Goal: Information Seeking & Learning: Learn about a topic

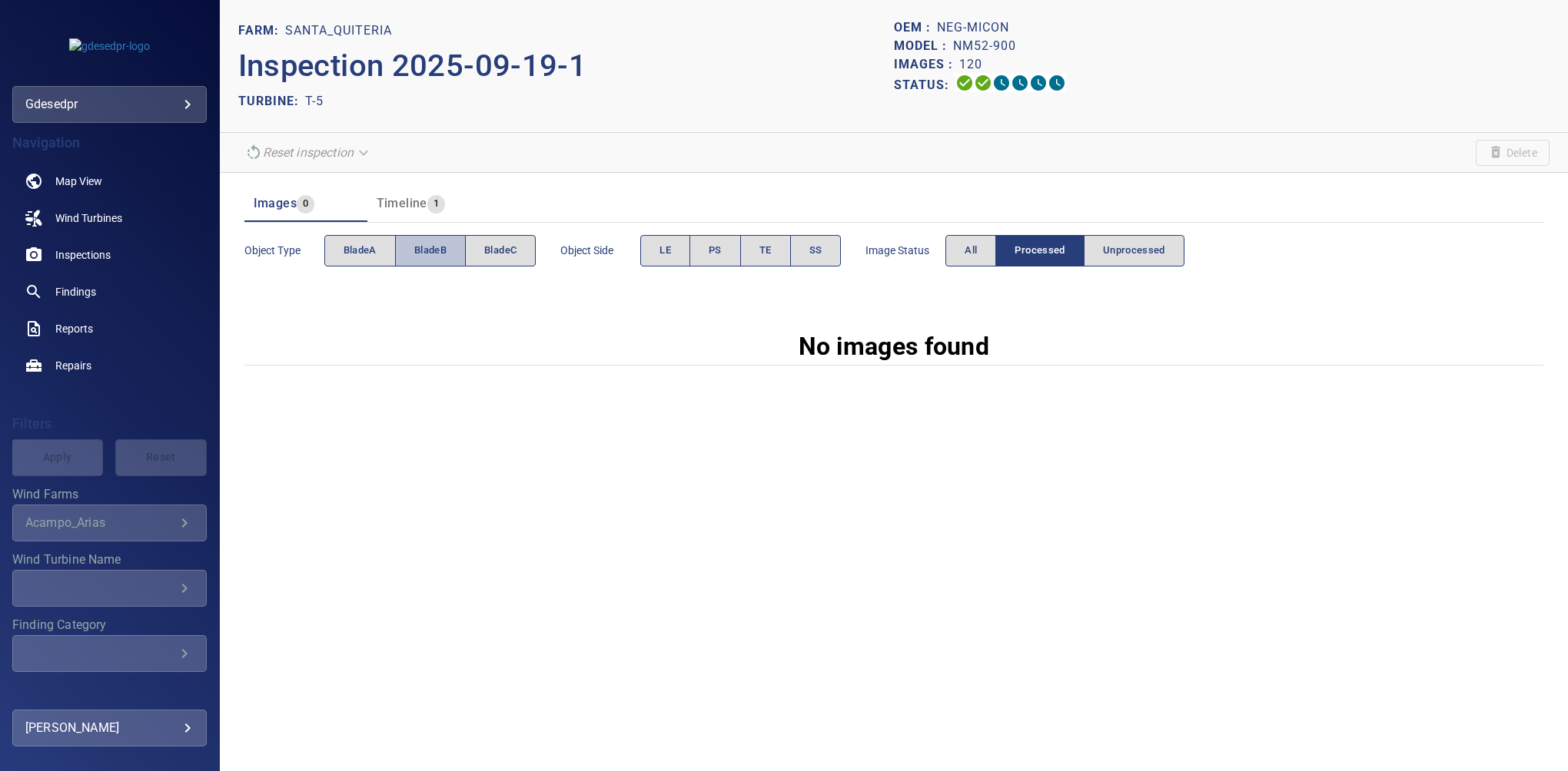
click at [428, 248] on span "bladeB" at bounding box center [430, 251] width 32 height 18
click at [960, 252] on button "All" at bounding box center [971, 250] width 51 height 31
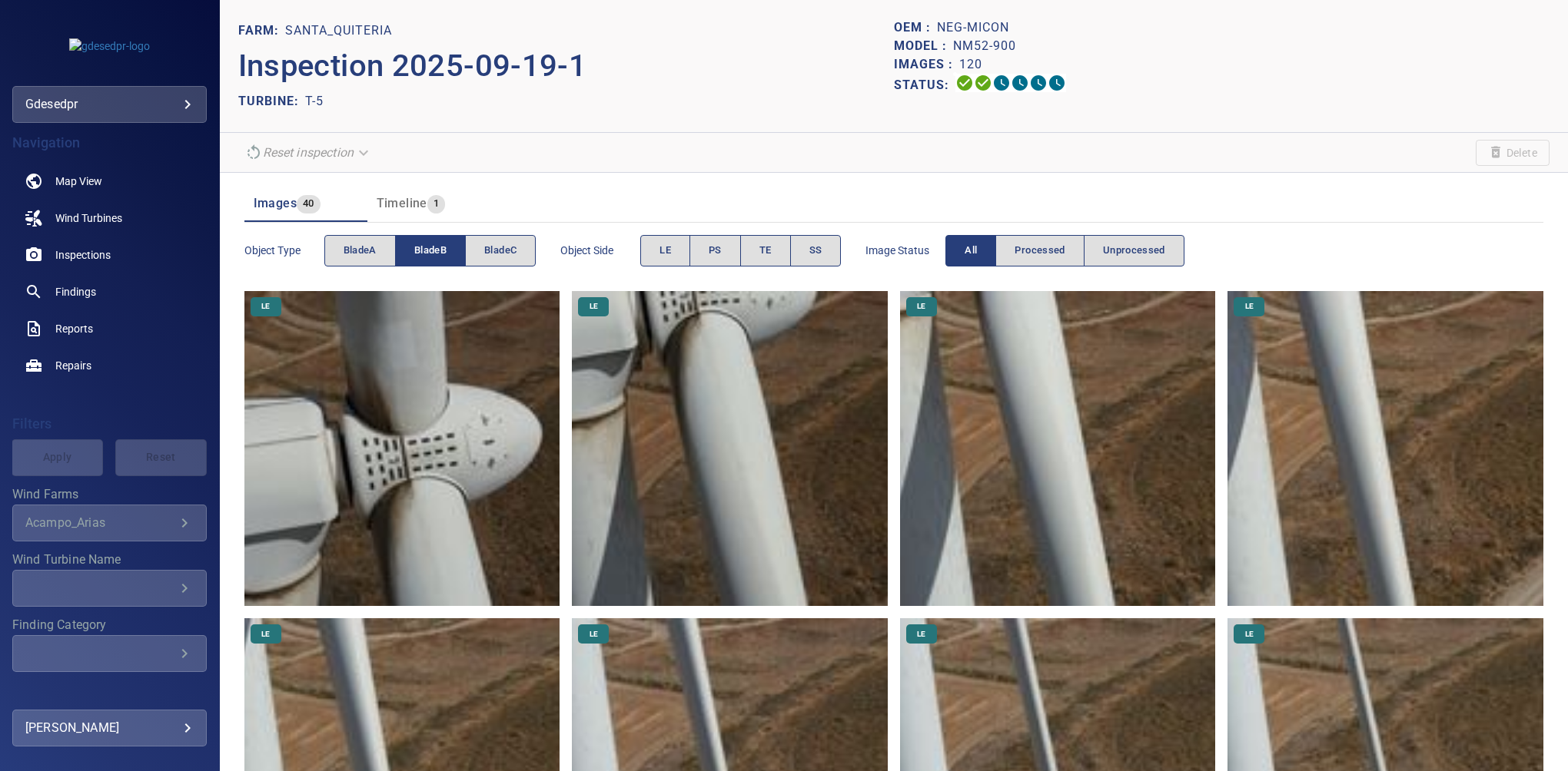
click at [401, 441] on img at bounding box center [402, 449] width 316 height 316
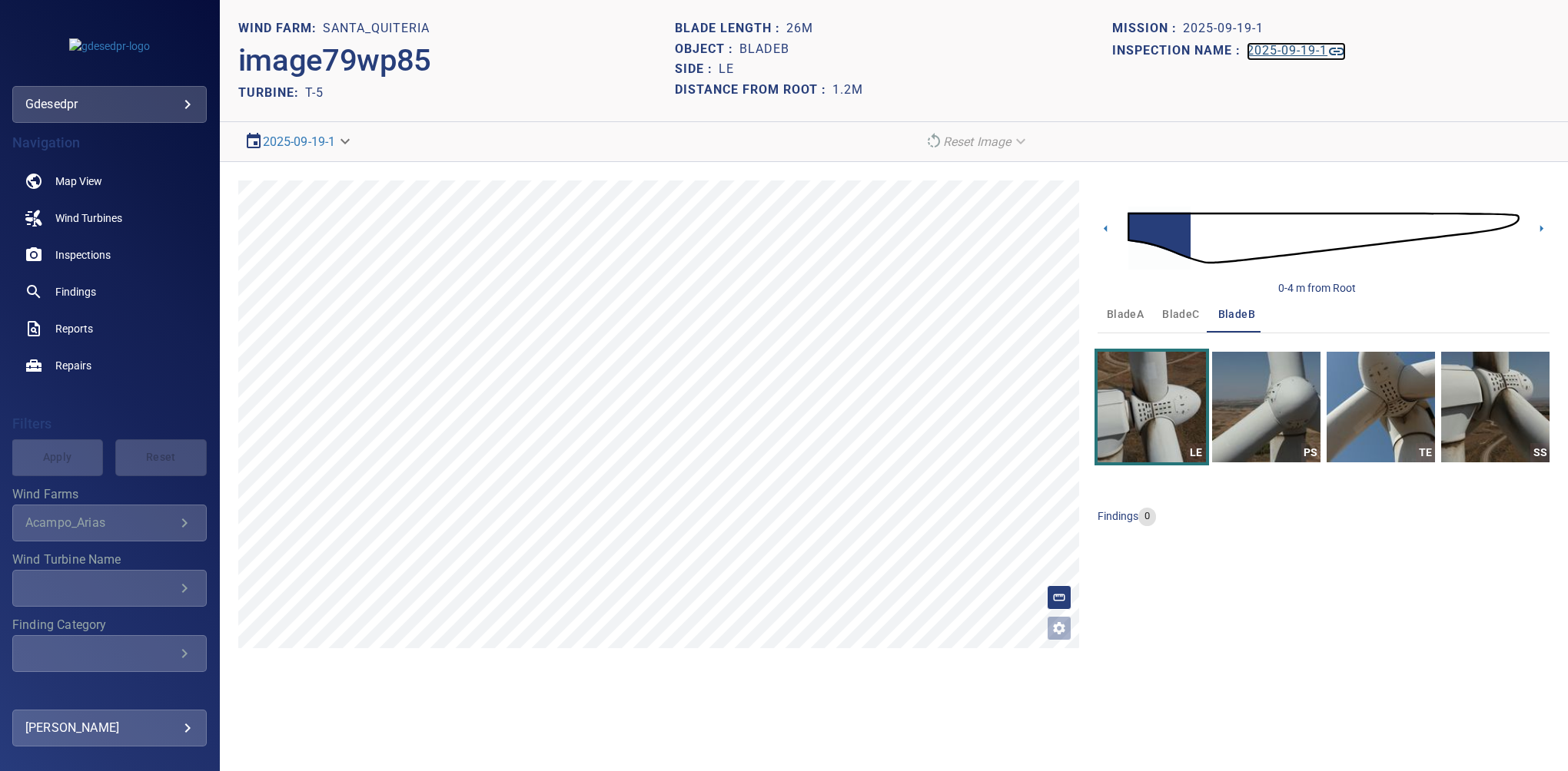
click at [1209, 52] on h1 "2025-09-19-1" at bounding box center [1287, 50] width 81 height 14
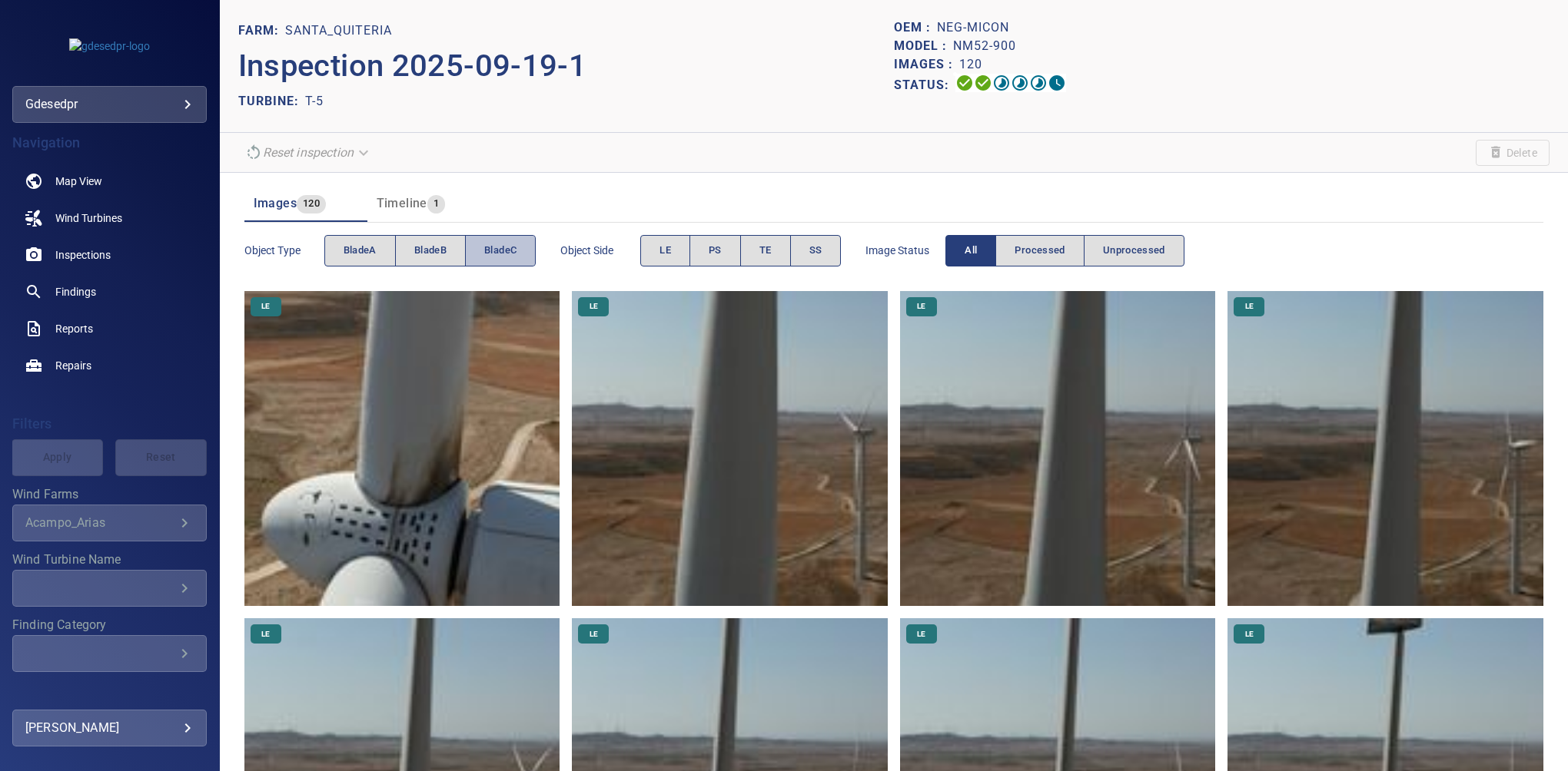
click at [514, 248] on span "bladeC" at bounding box center [501, 251] width 32 height 18
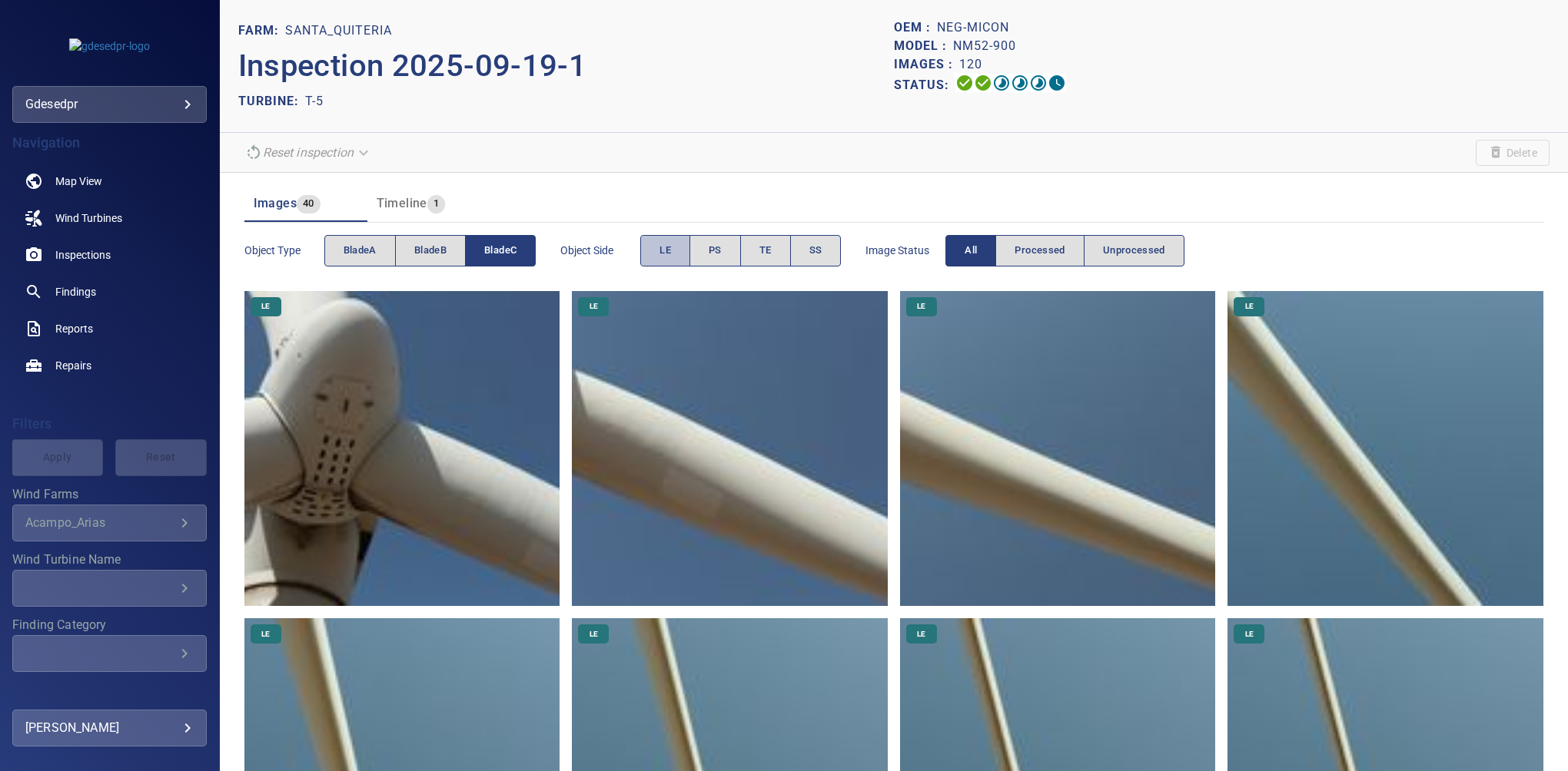
click at [662, 248] on span "LE" at bounding box center [665, 251] width 11 height 18
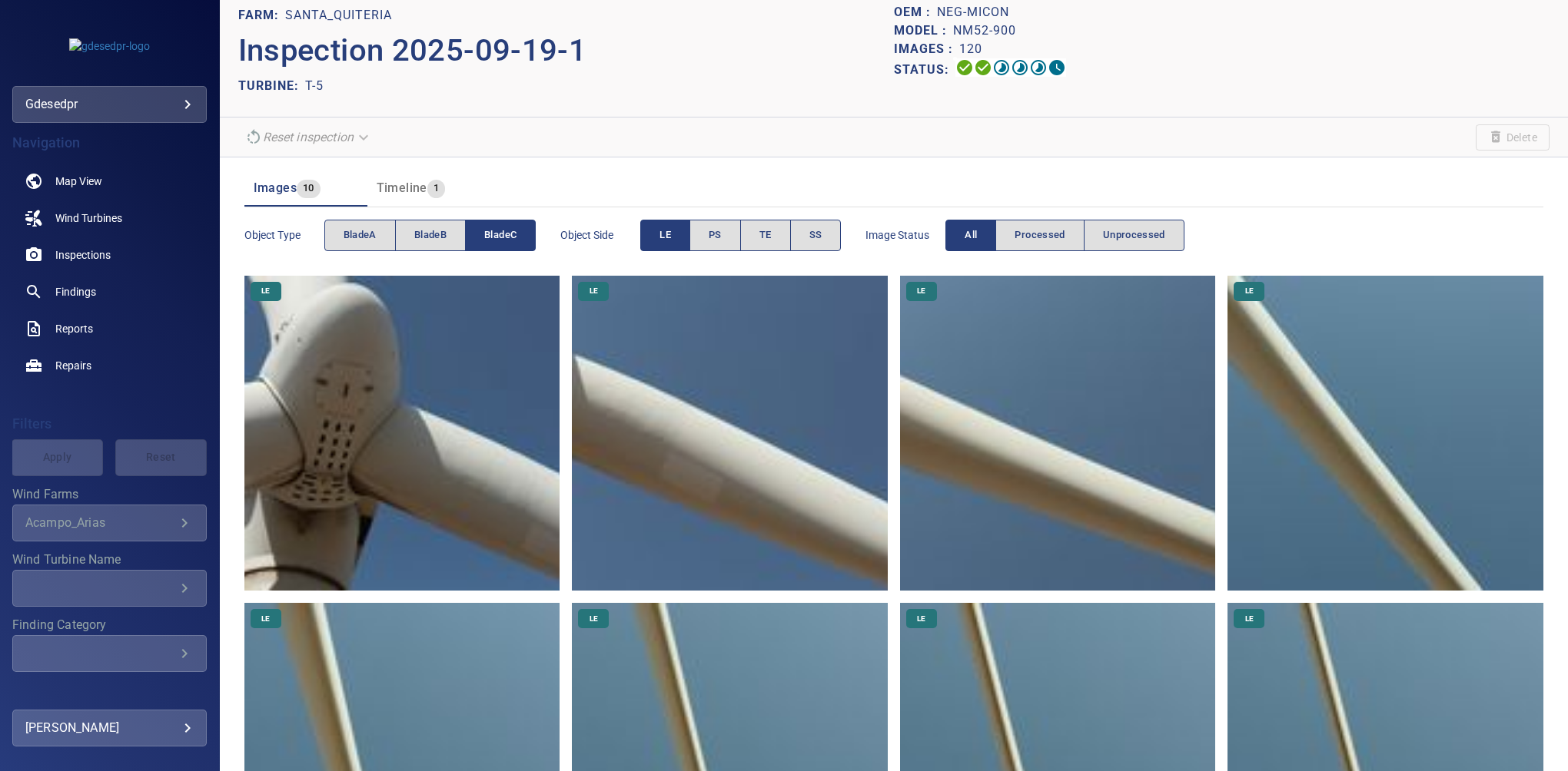
scroll to position [1, 0]
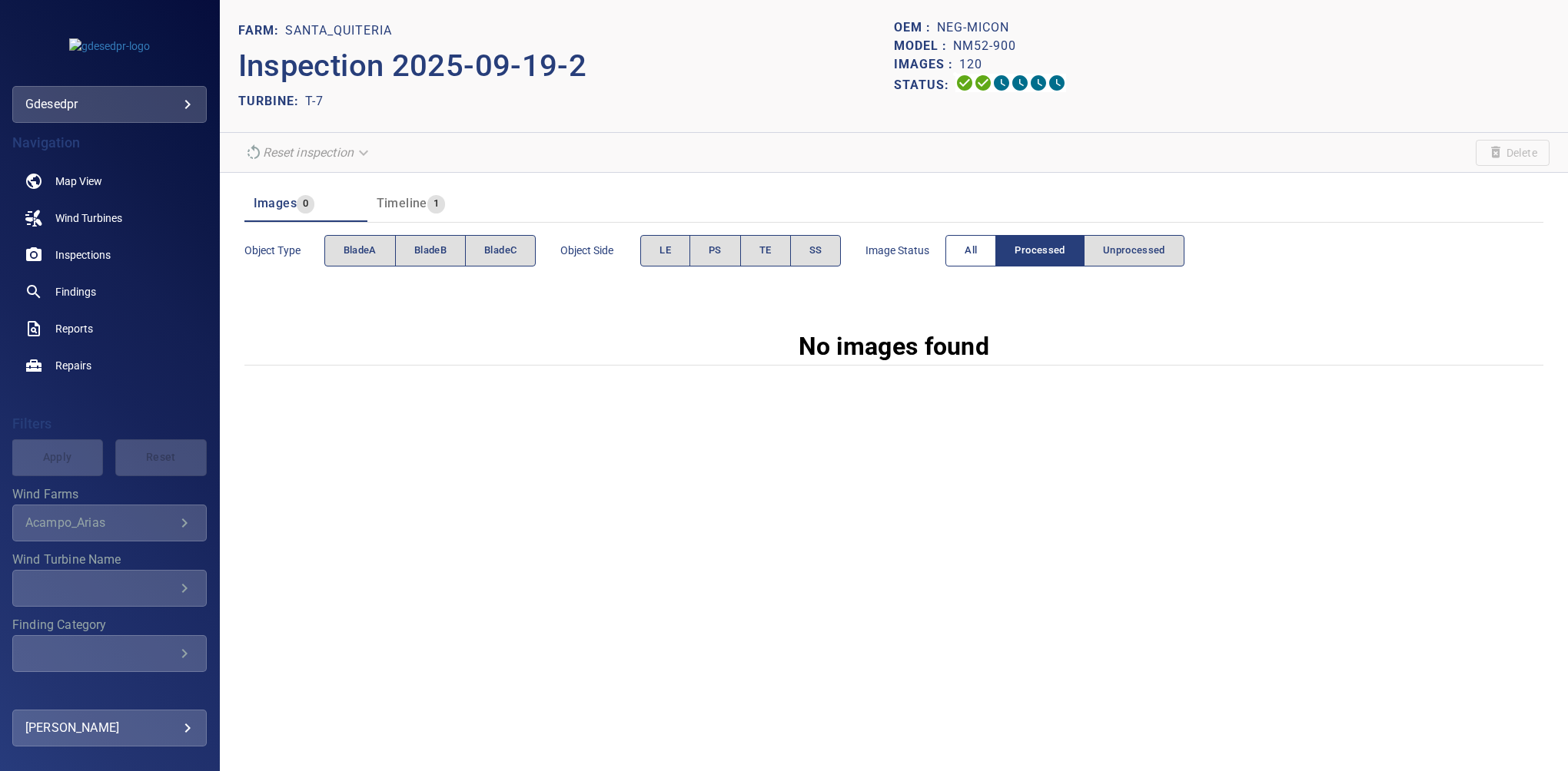
click at [957, 251] on button "All" at bounding box center [971, 250] width 51 height 31
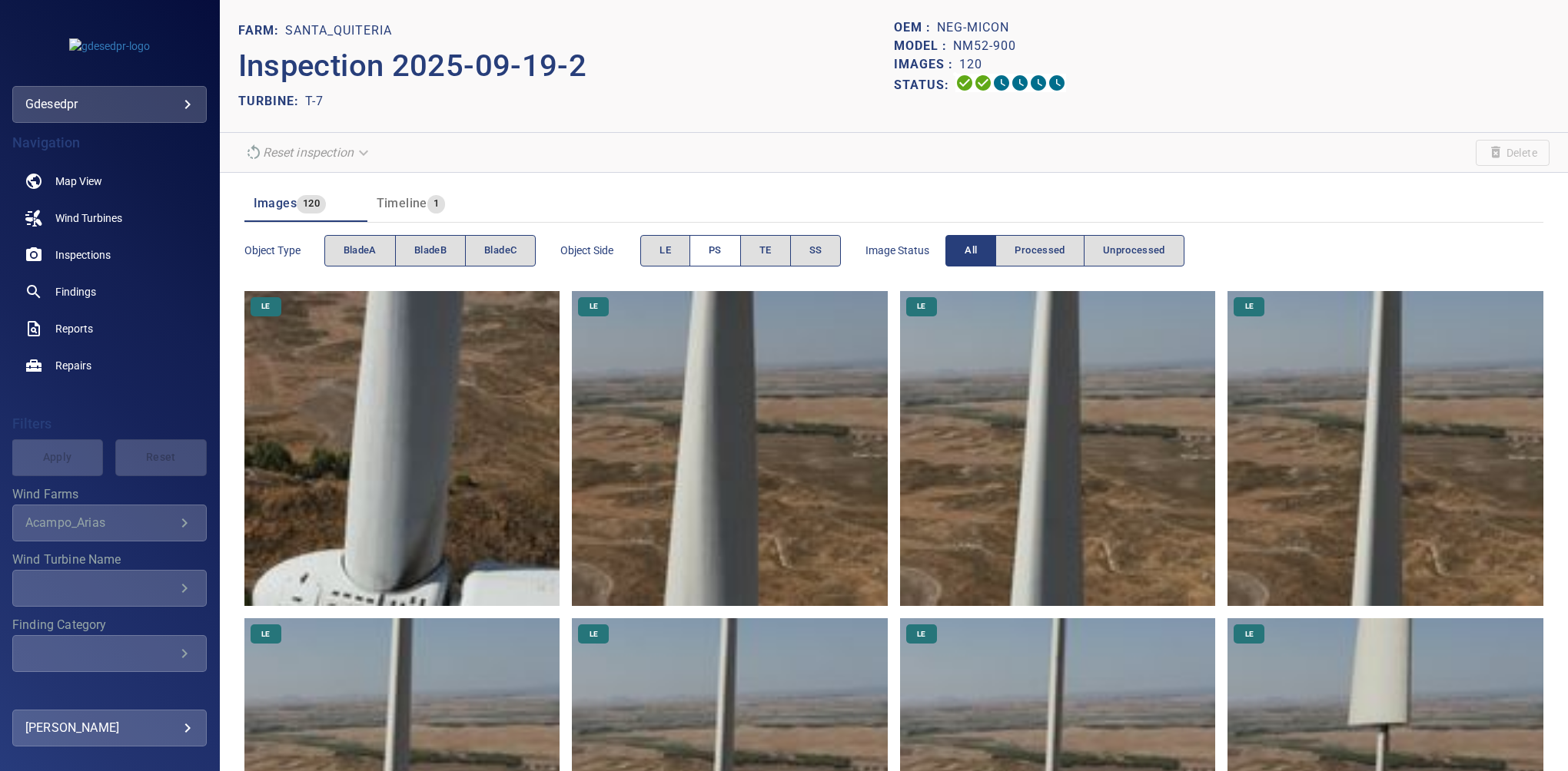
click at [729, 251] on button "PS" at bounding box center [715, 250] width 52 height 31
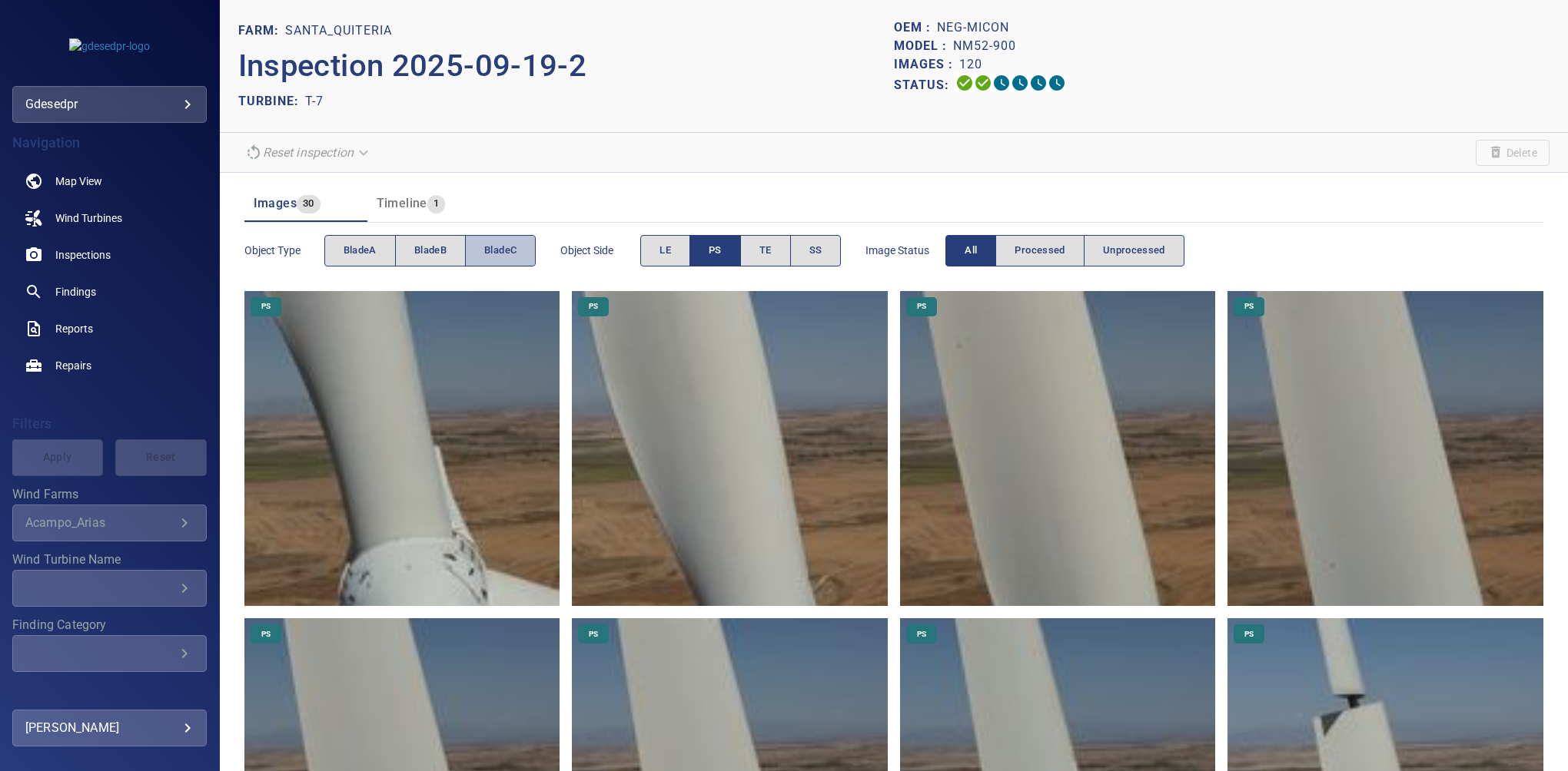
click at [494, 245] on span "bladeC" at bounding box center [501, 251] width 32 height 18
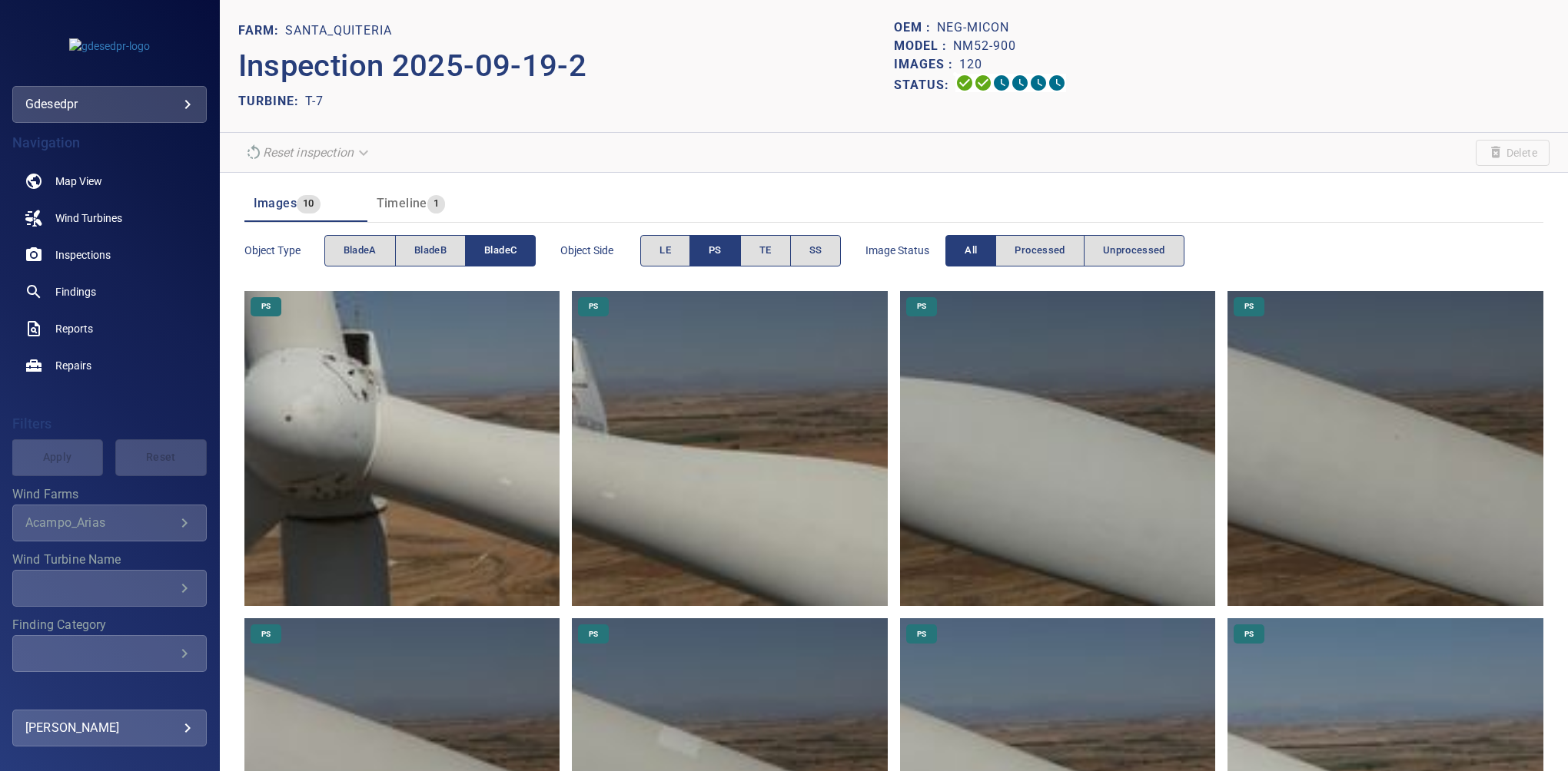
click at [715, 255] on span "PS" at bounding box center [716, 251] width 13 height 18
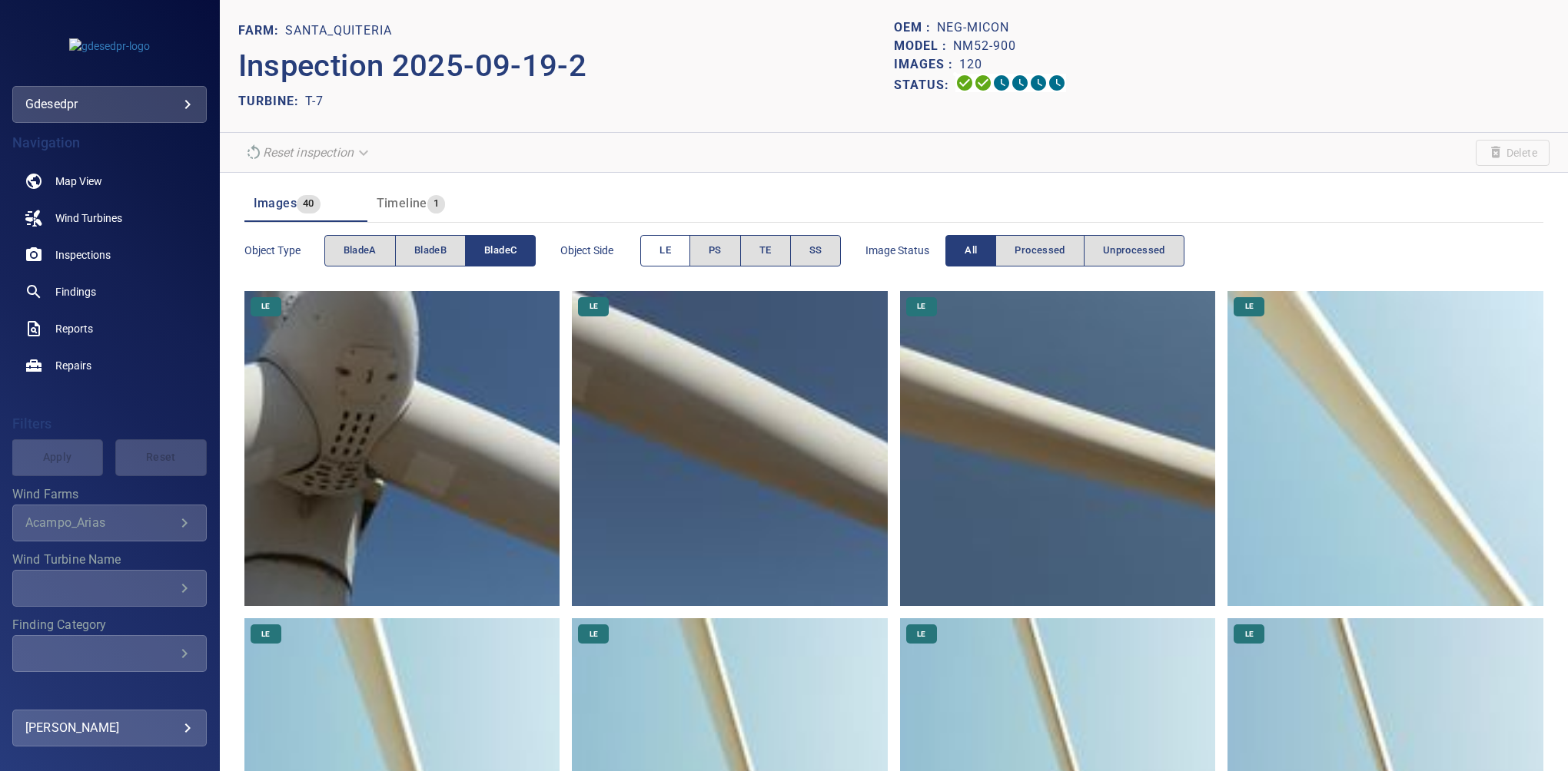
click at [671, 247] on span "LE" at bounding box center [665, 251] width 11 height 18
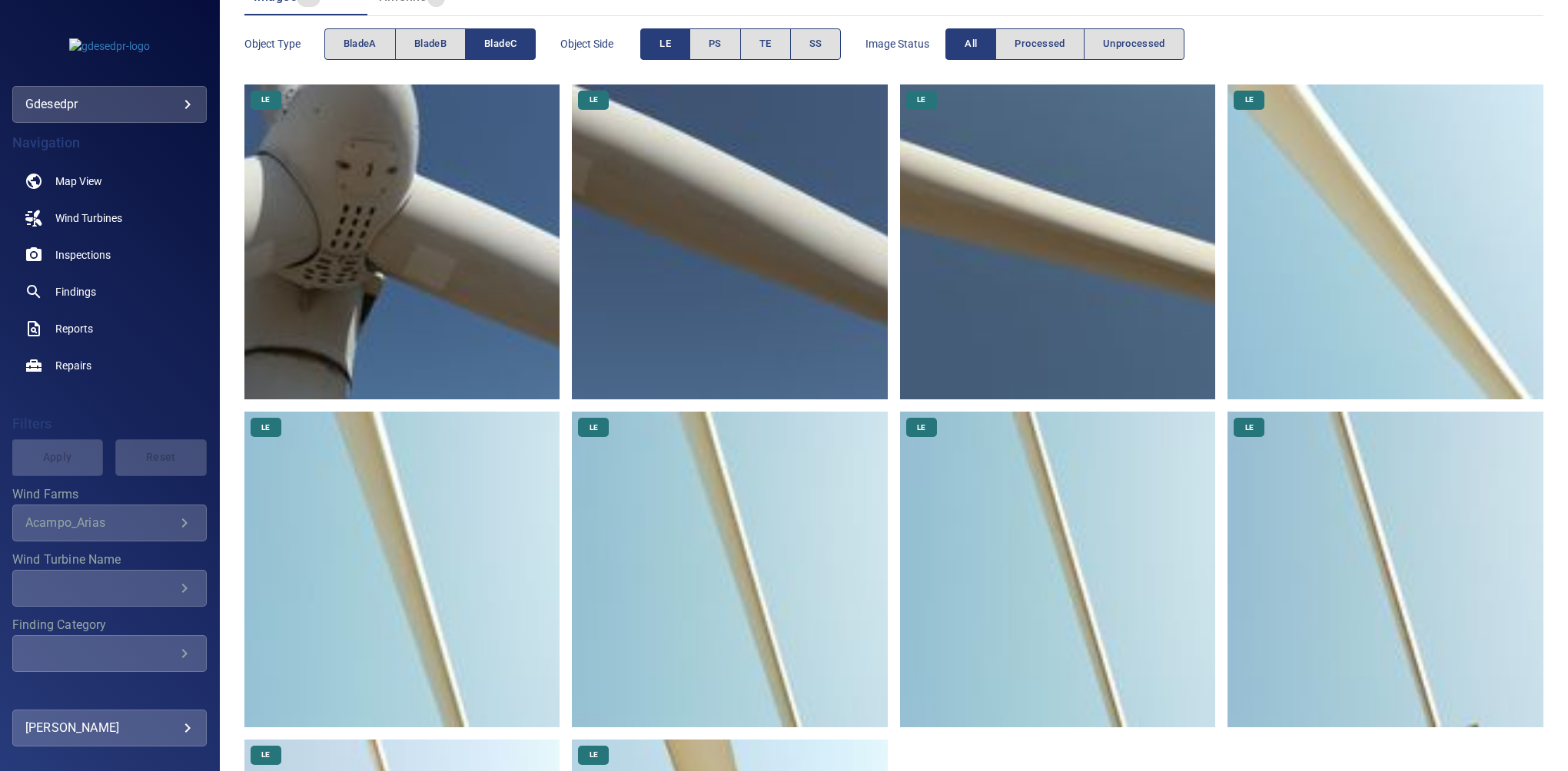
scroll to position [518, 0]
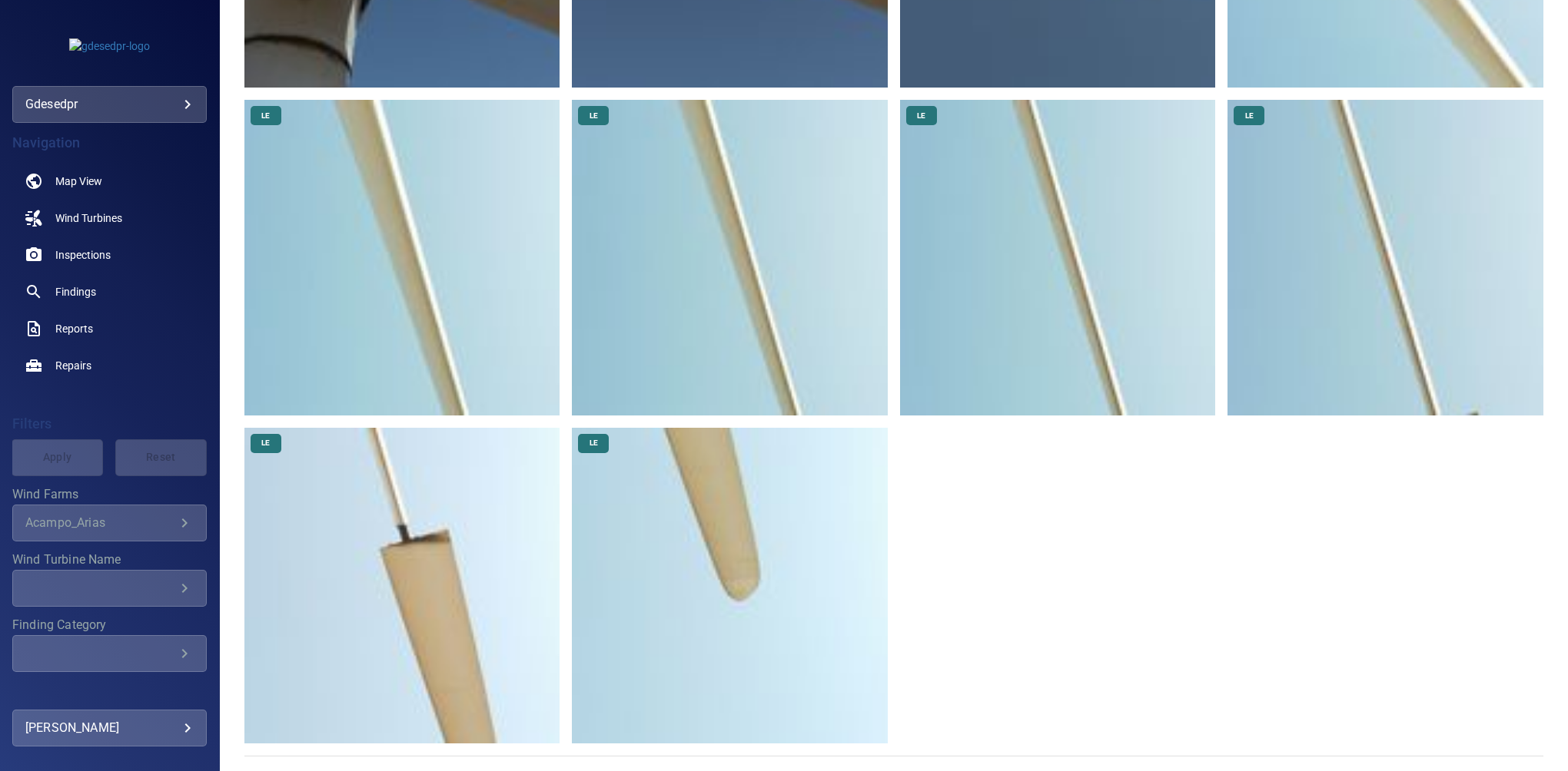
click at [1018, 261] on img at bounding box center [1058, 257] width 316 height 316
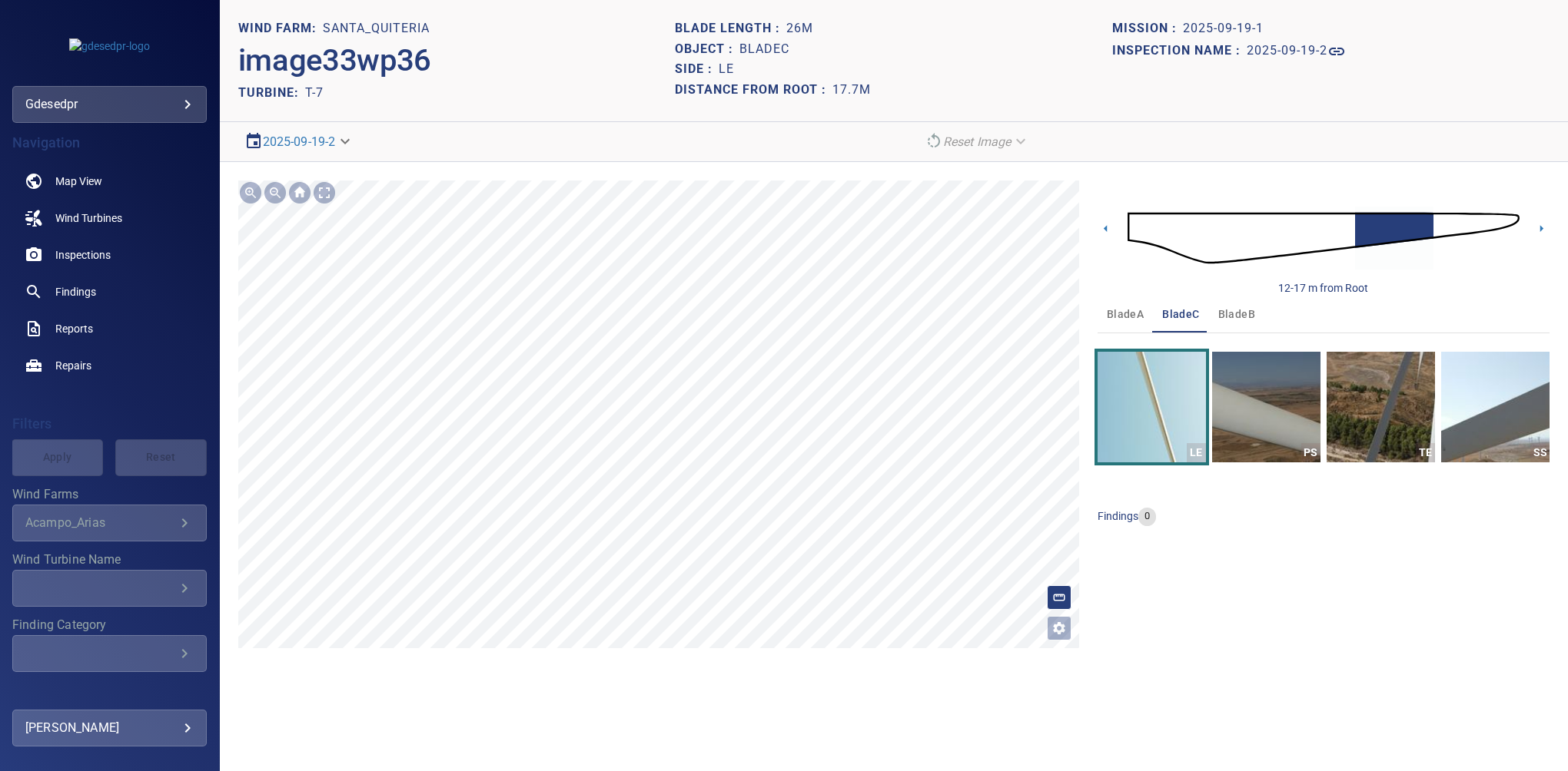
click at [1064, 632] on icon "Open image filters and tagging options" at bounding box center [1059, 629] width 15 height 15
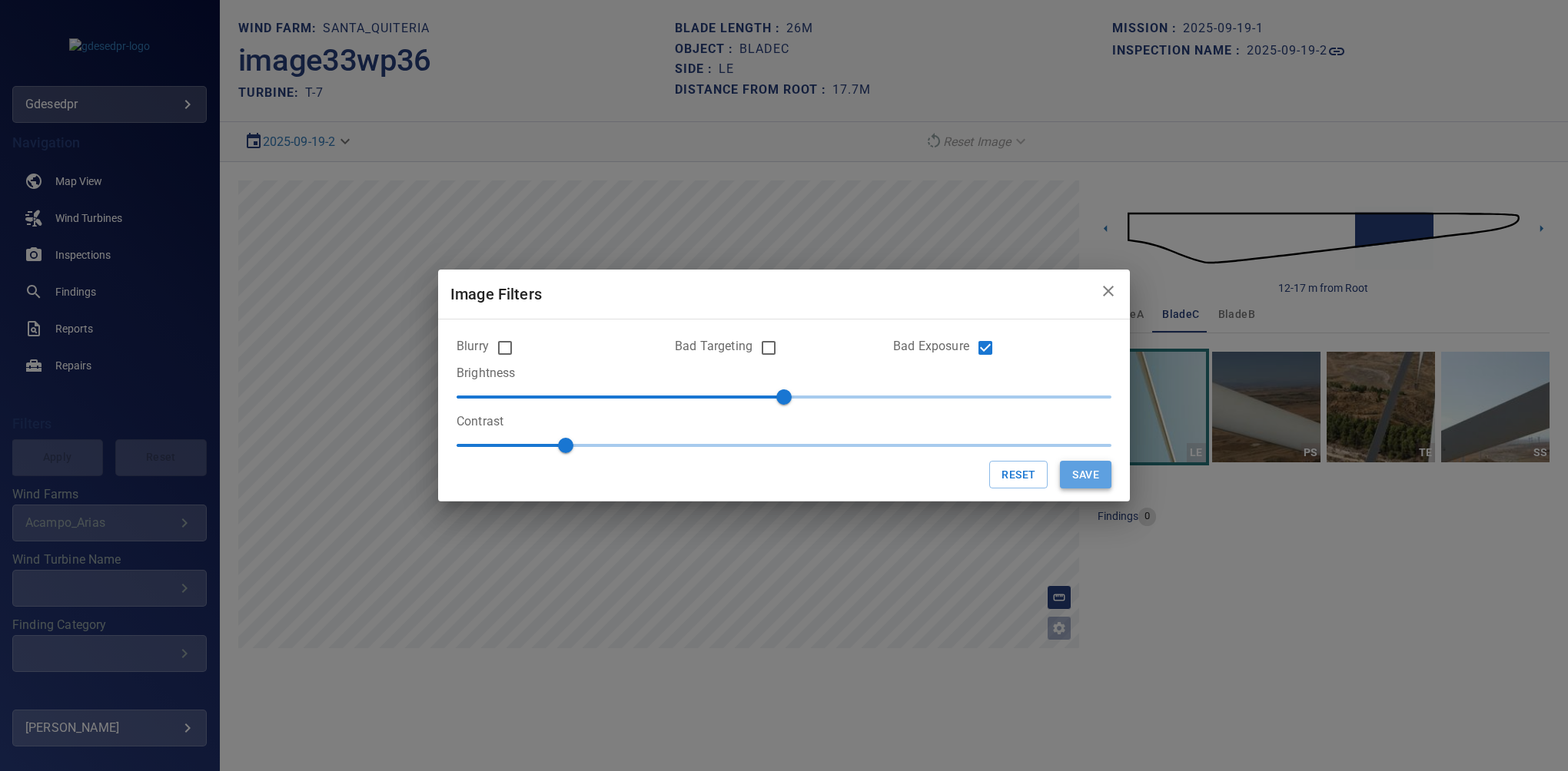
click at [1083, 473] on button "Save" at bounding box center [1085, 475] width 52 height 28
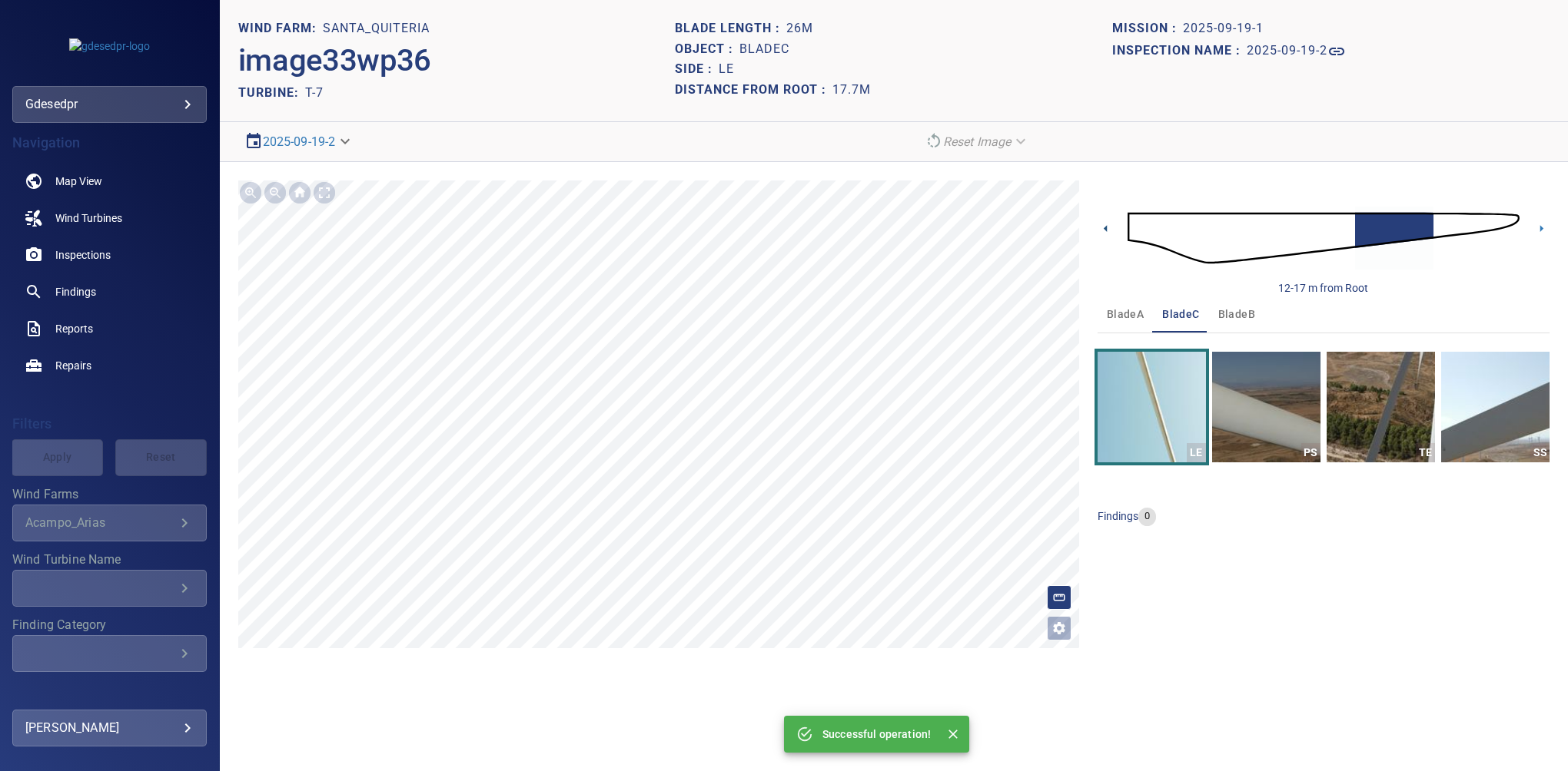
click at [1105, 222] on icon at bounding box center [1105, 228] width 16 height 16
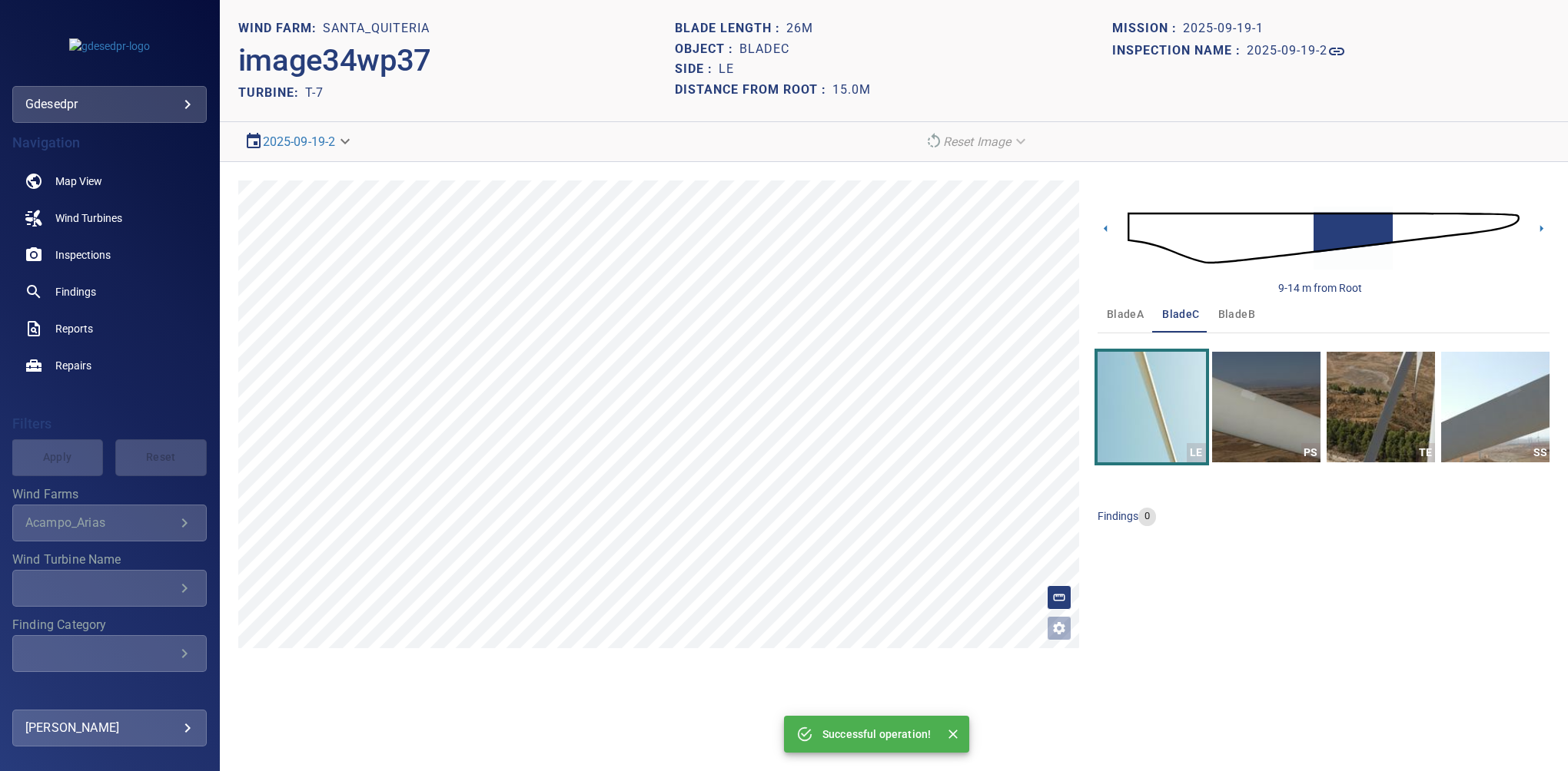
click at [1296, 41] on div "Inspection name : 2025-09-19-2" at bounding box center [1331, 52] width 437 height 25
click at [1288, 43] on link "2025-09-19-2" at bounding box center [1296, 52] width 99 height 19
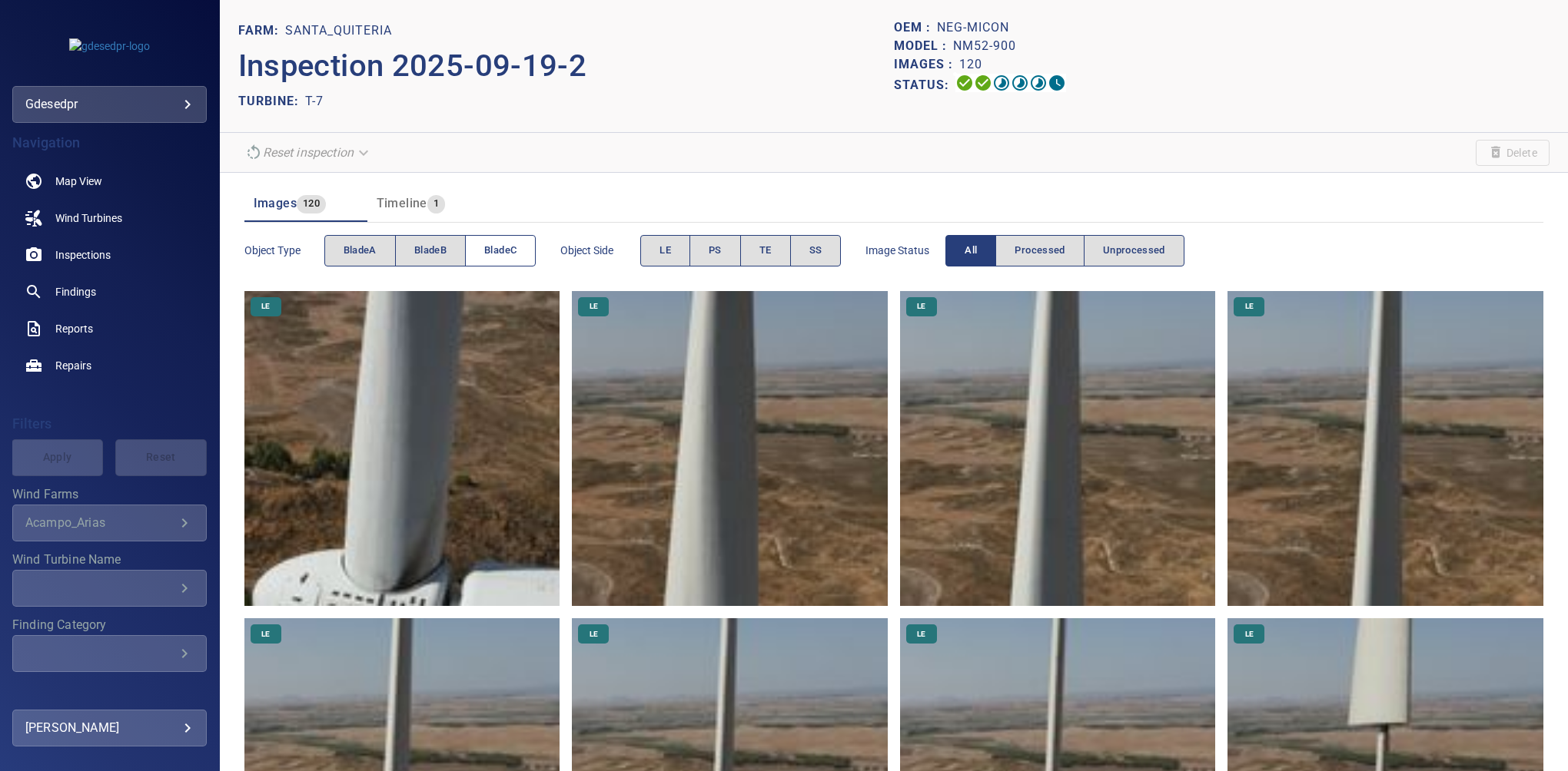
click at [491, 248] on span "bladeC" at bounding box center [501, 251] width 32 height 18
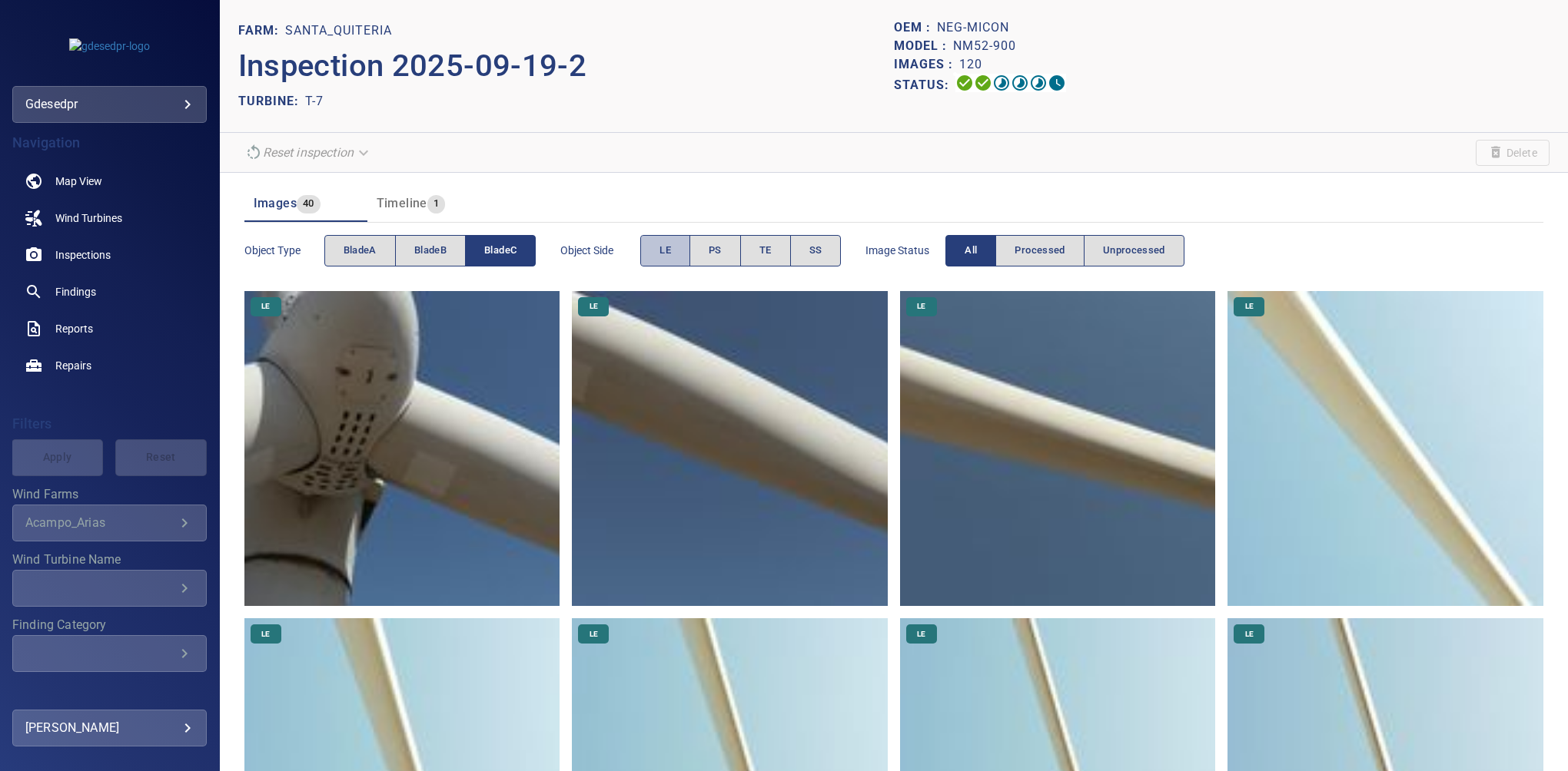
click at [669, 255] on span "LE" at bounding box center [665, 251] width 11 height 18
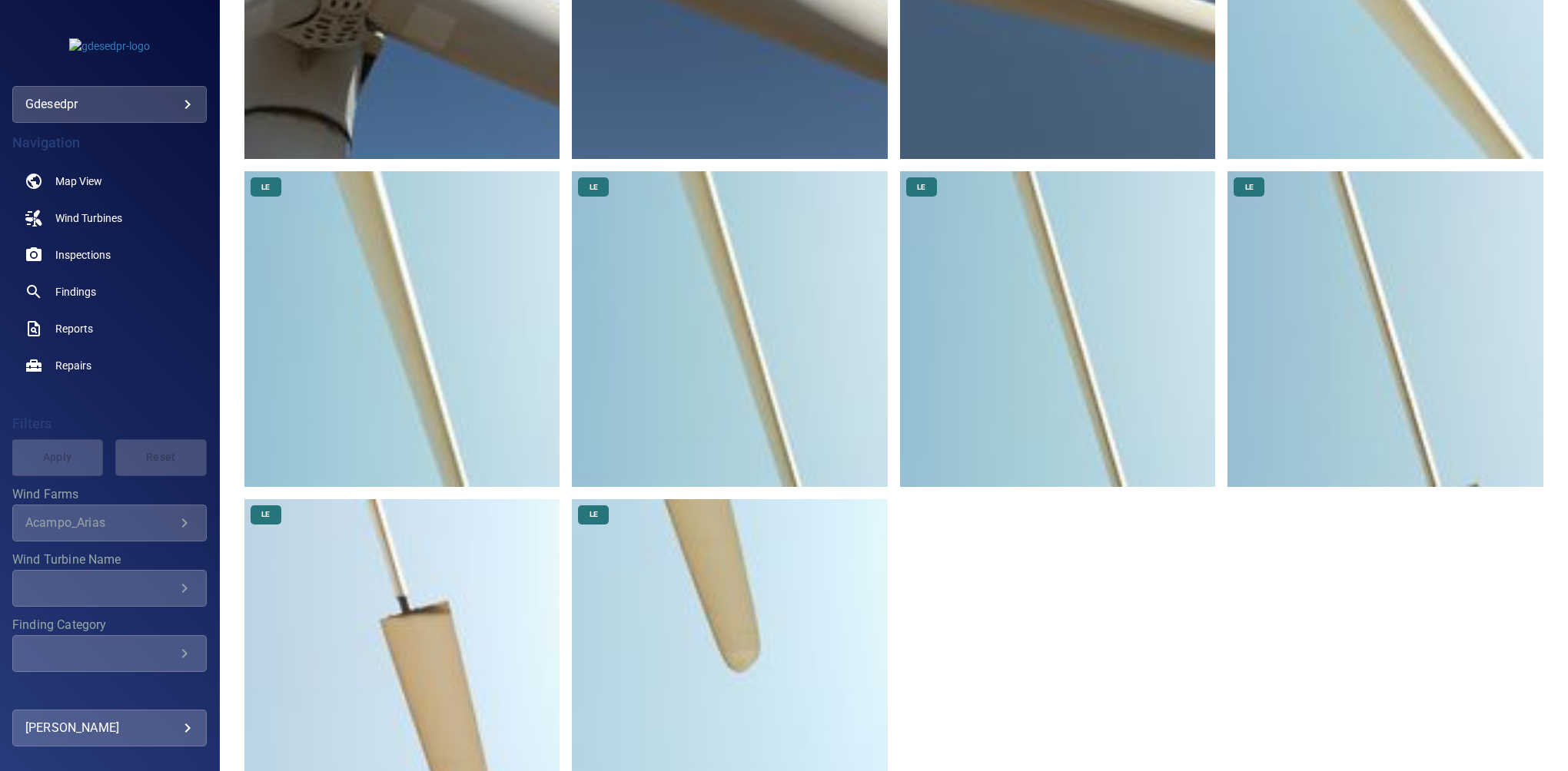
scroll to position [471, 0]
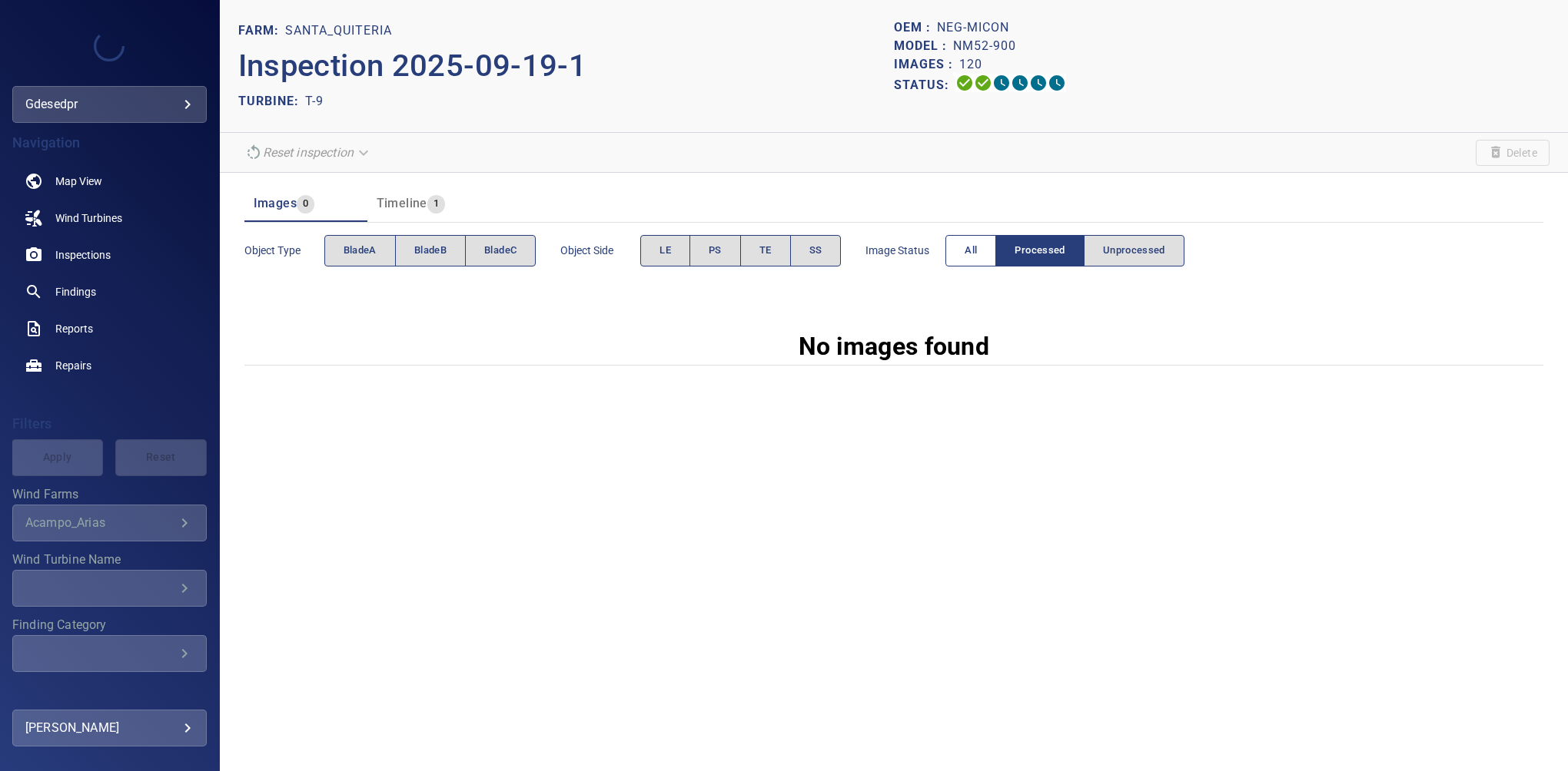
click at [971, 254] on span "All" at bounding box center [970, 251] width 12 height 18
click at [983, 250] on button "All" at bounding box center [971, 250] width 51 height 31
click at [979, 256] on button "All" at bounding box center [971, 250] width 51 height 31
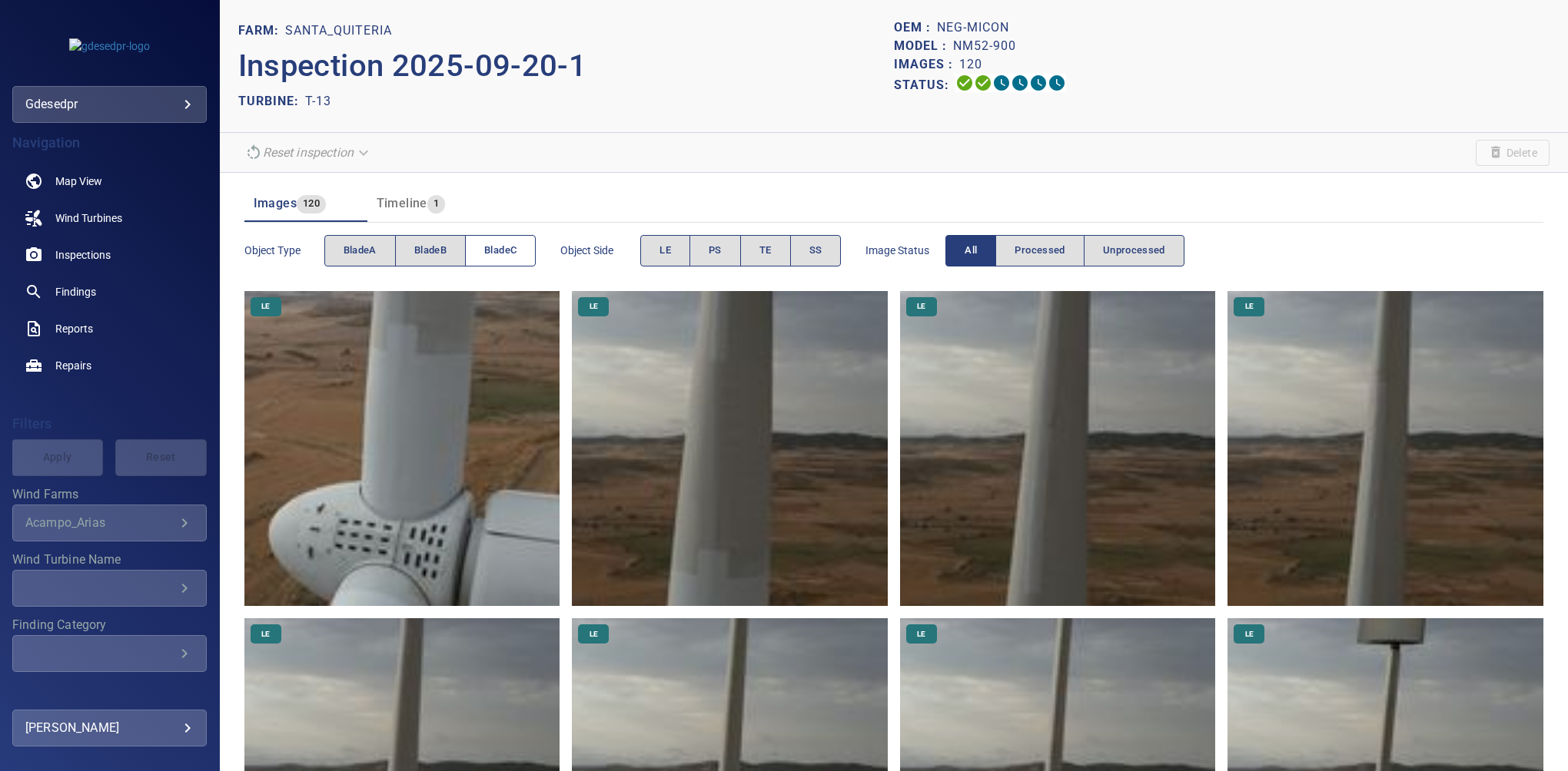
click at [505, 251] on span "bladeC" at bounding box center [501, 251] width 32 height 18
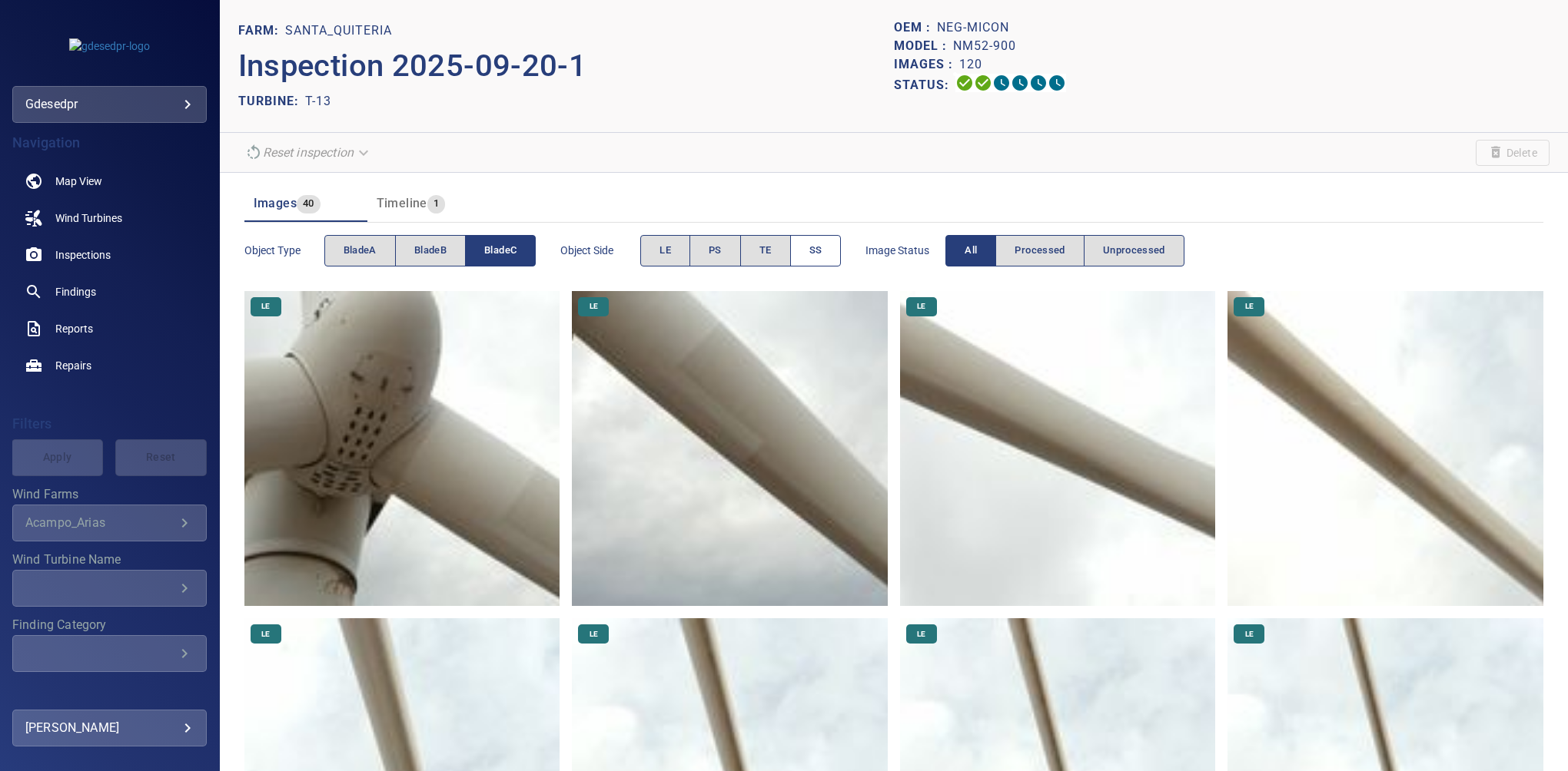
click at [824, 246] on button "SS" at bounding box center [816, 250] width 52 height 31
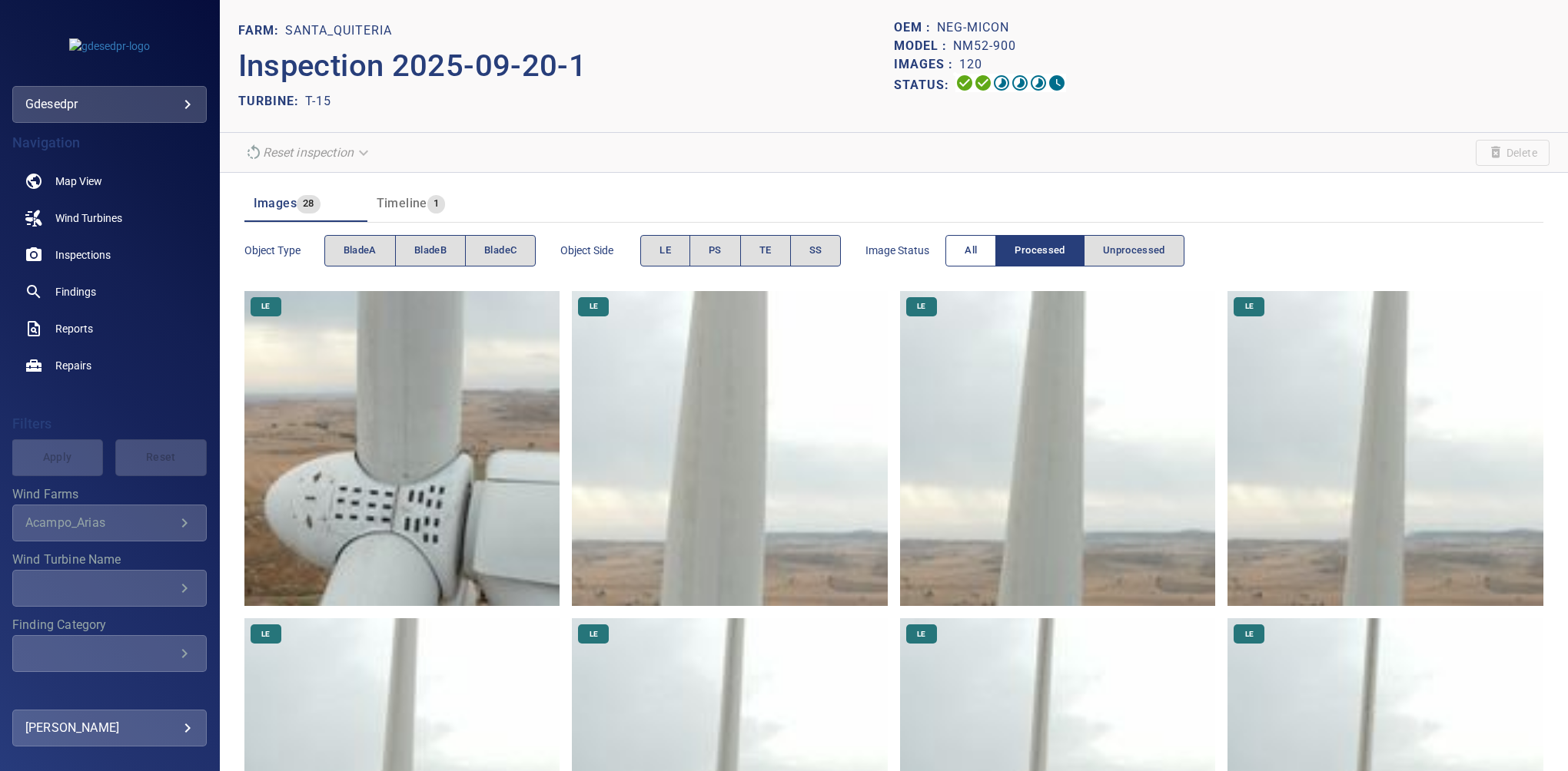
click at [980, 254] on button "All" at bounding box center [971, 250] width 51 height 31
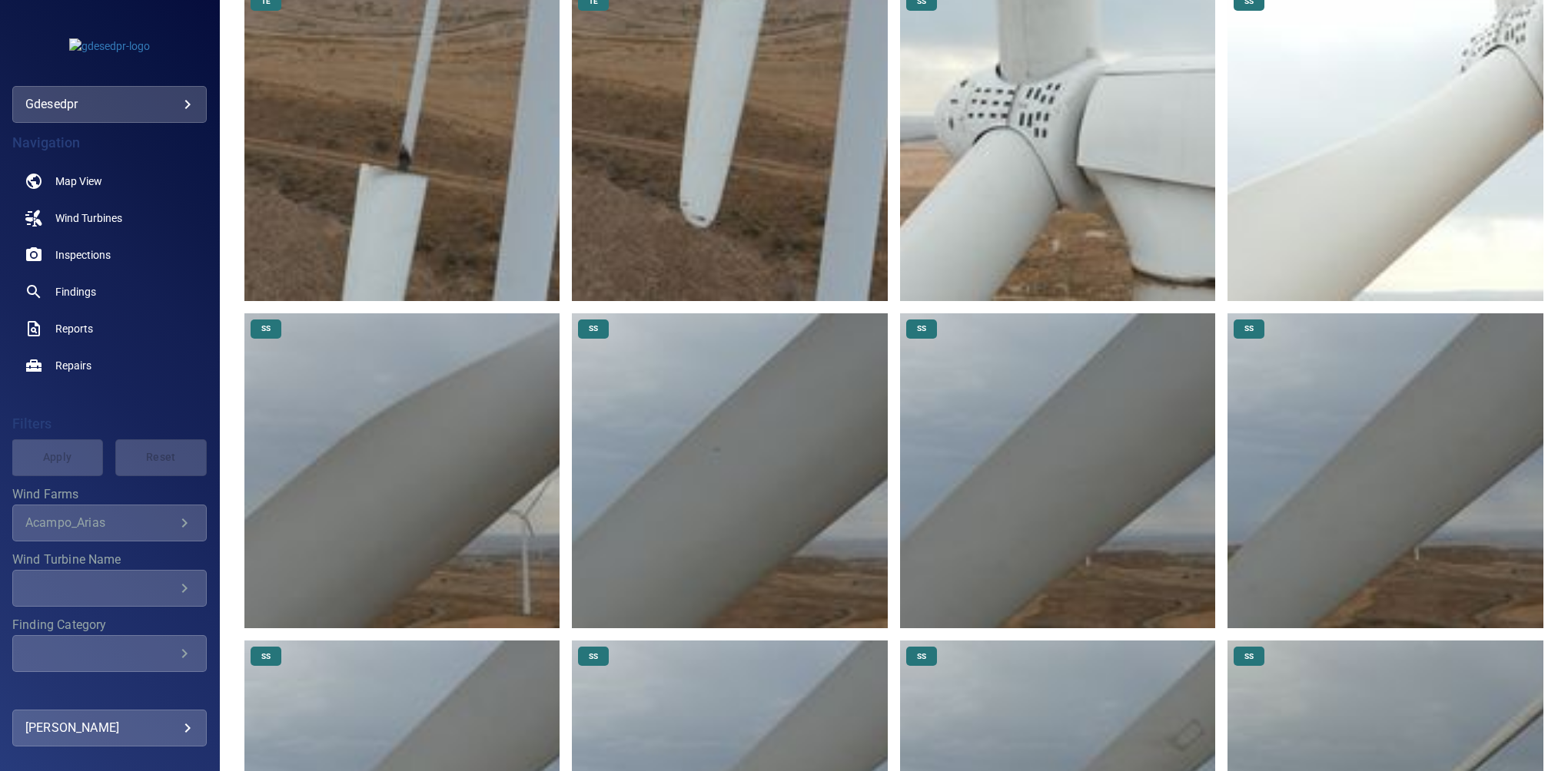
scroll to position [9291, 0]
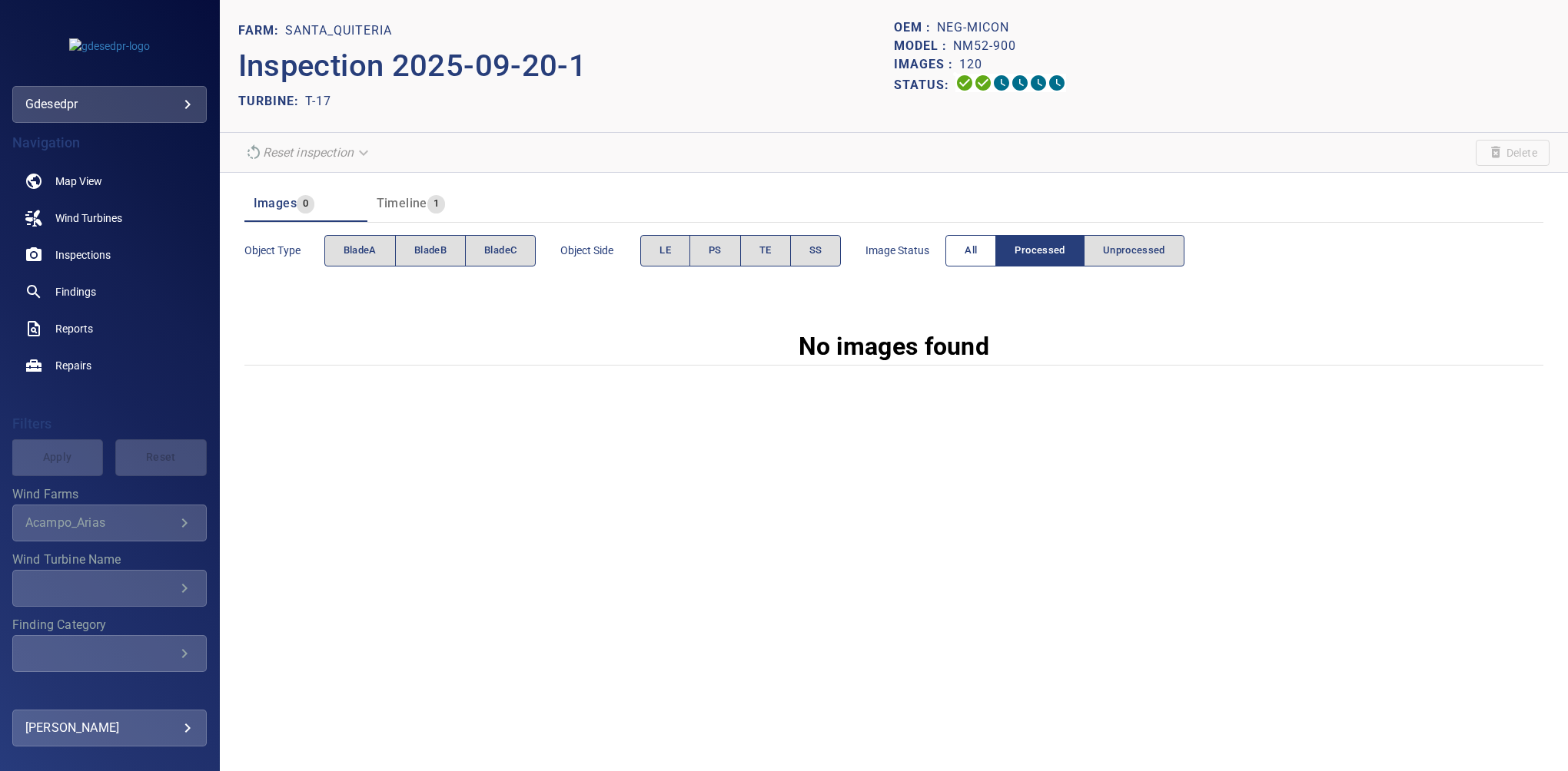
click at [963, 248] on button "All" at bounding box center [971, 250] width 51 height 31
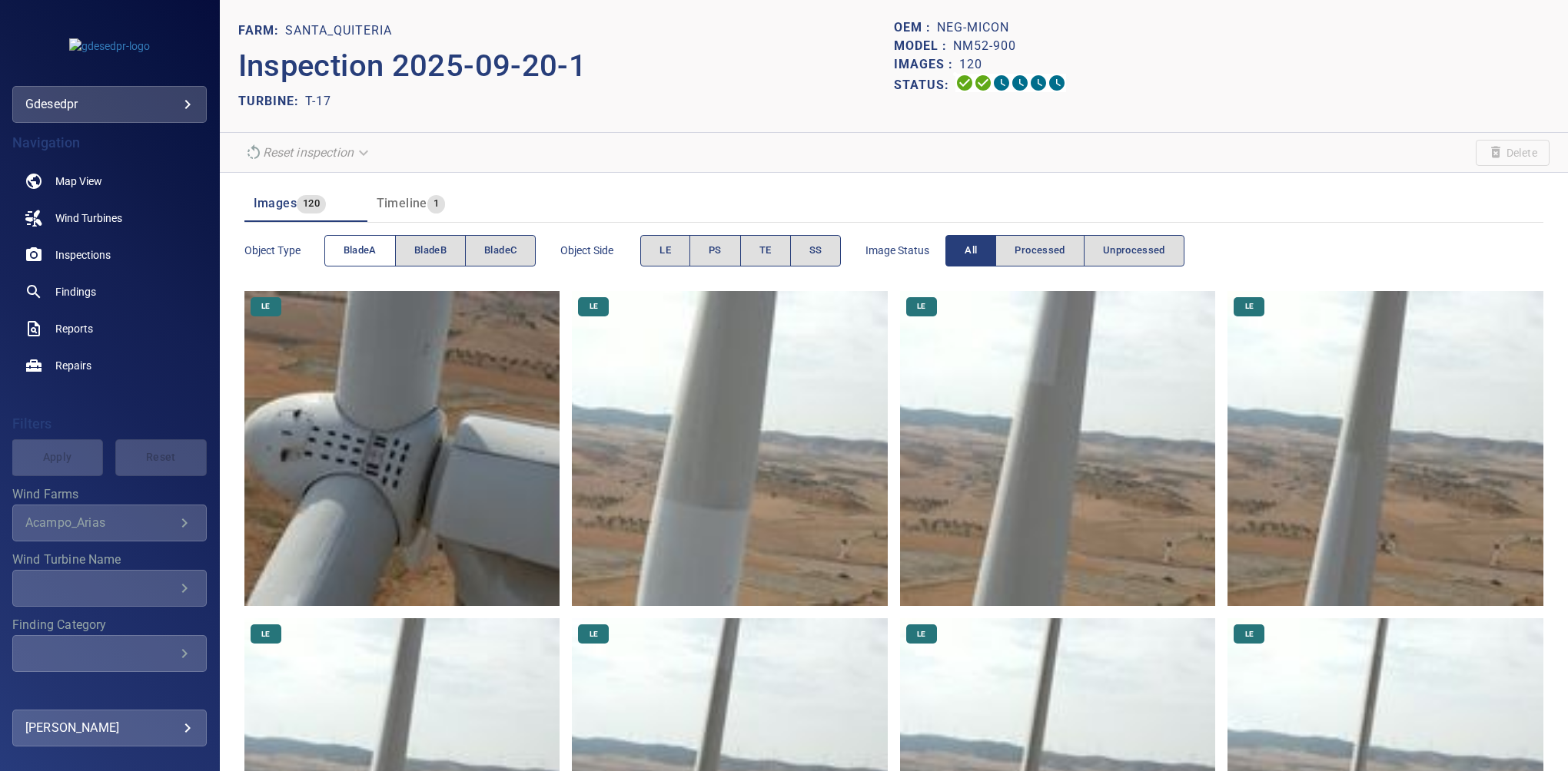
click at [374, 242] on span "bladeA" at bounding box center [359, 251] width 33 height 18
click at [821, 246] on span "SS" at bounding box center [816, 251] width 13 height 18
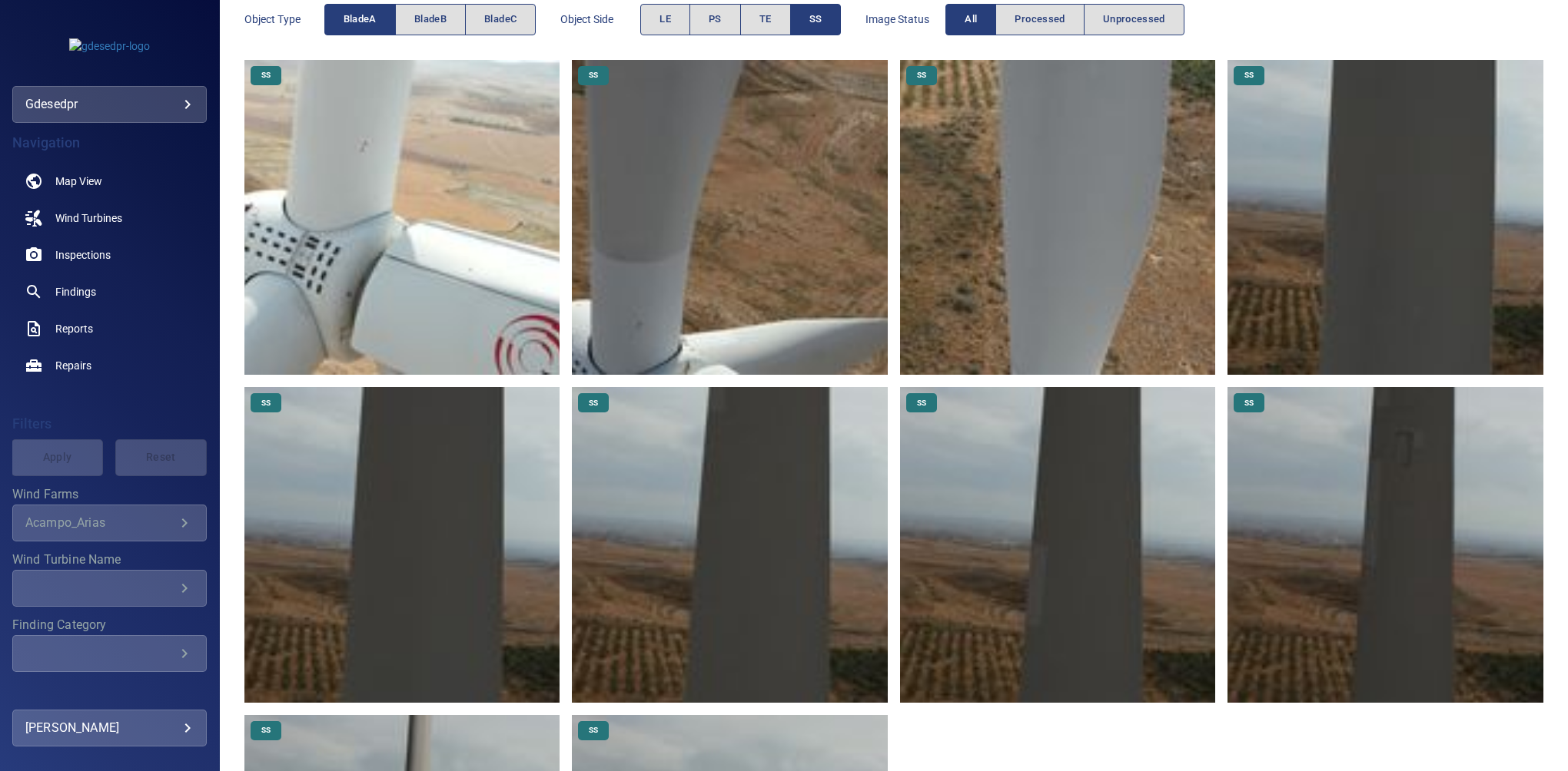
scroll to position [180, 0]
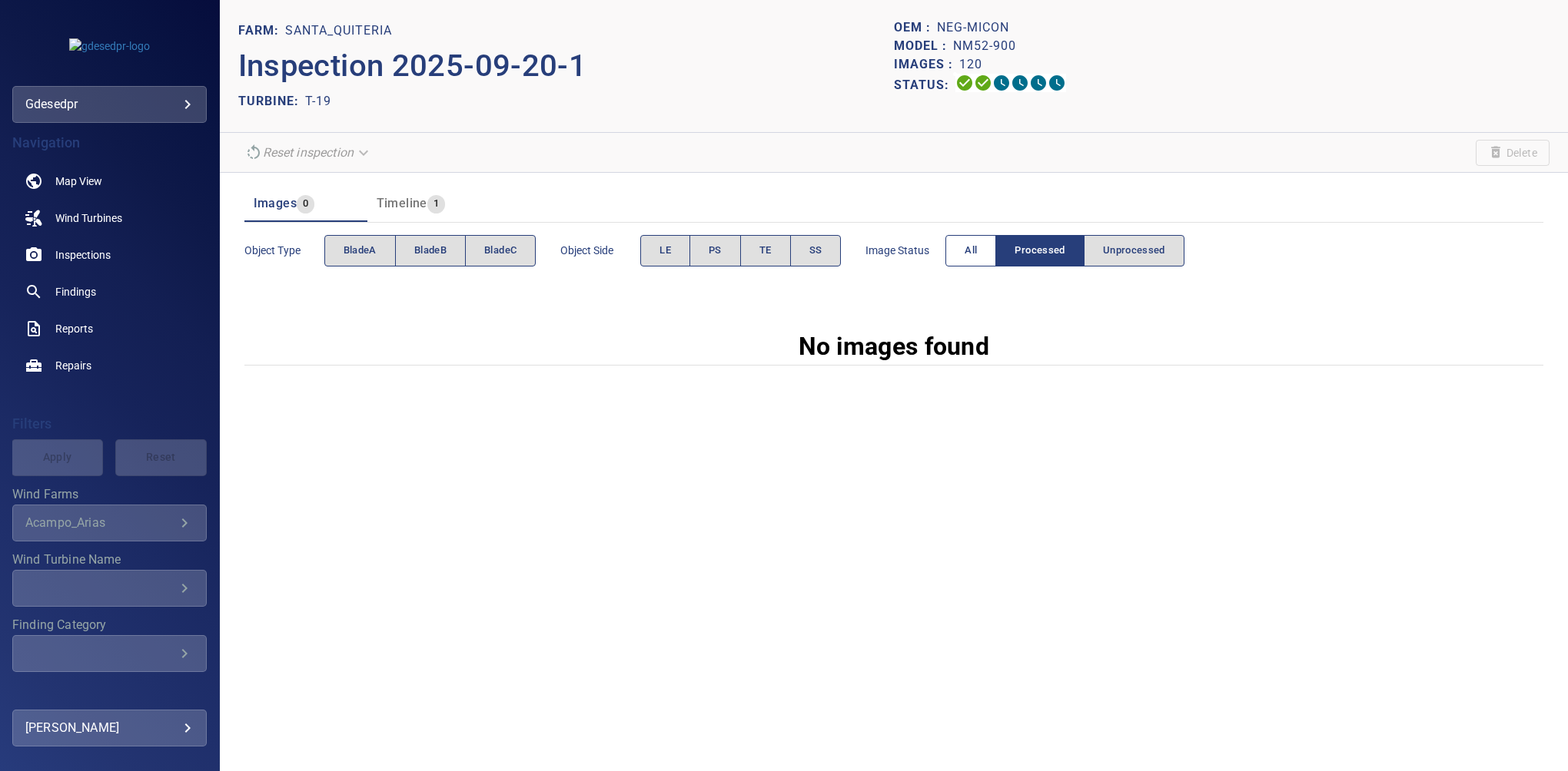
click at [977, 260] on button "All" at bounding box center [971, 250] width 51 height 31
click at [969, 252] on span "All" at bounding box center [970, 251] width 12 height 18
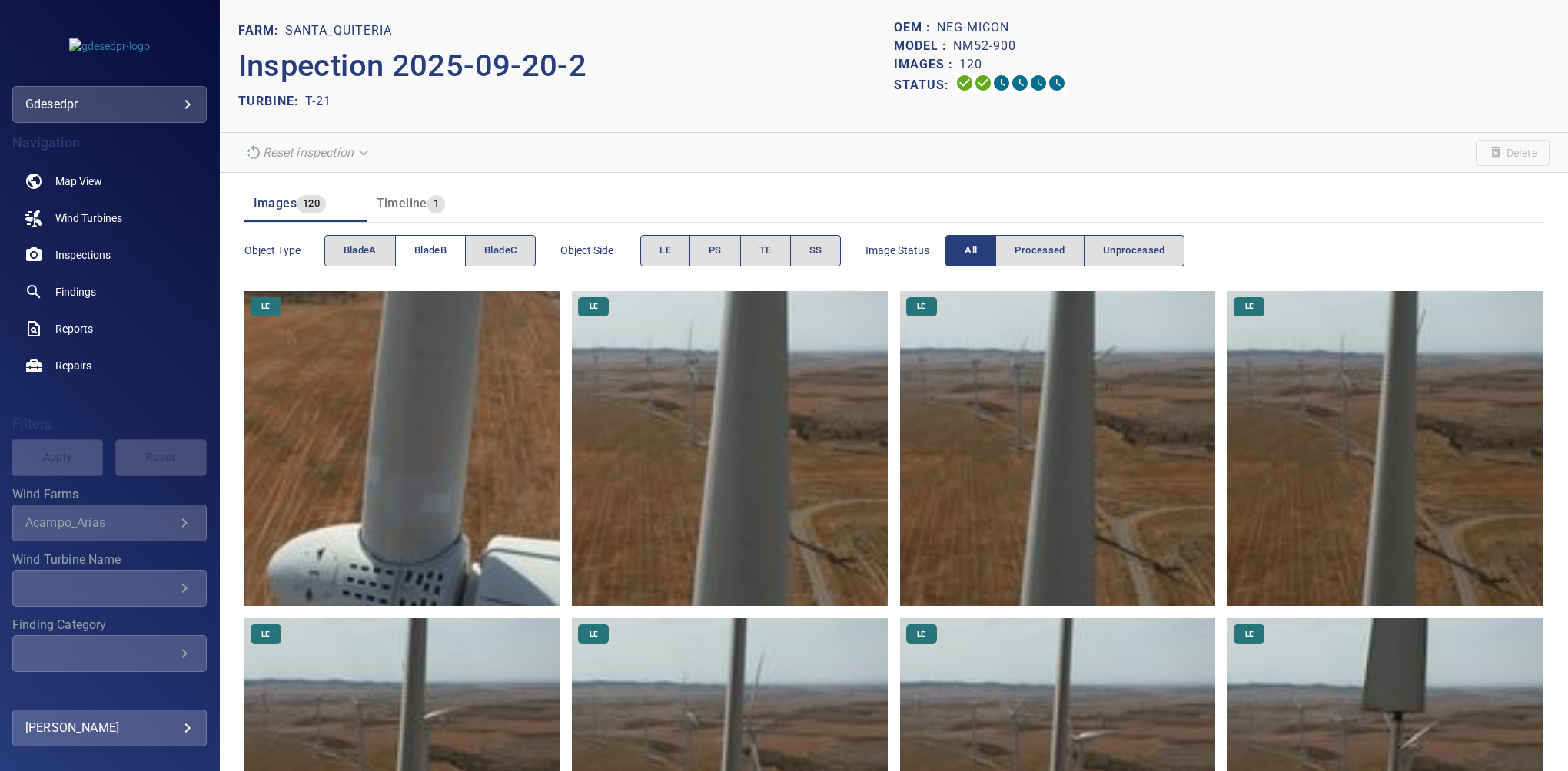
click at [446, 247] on span "bladeB" at bounding box center [430, 251] width 32 height 18
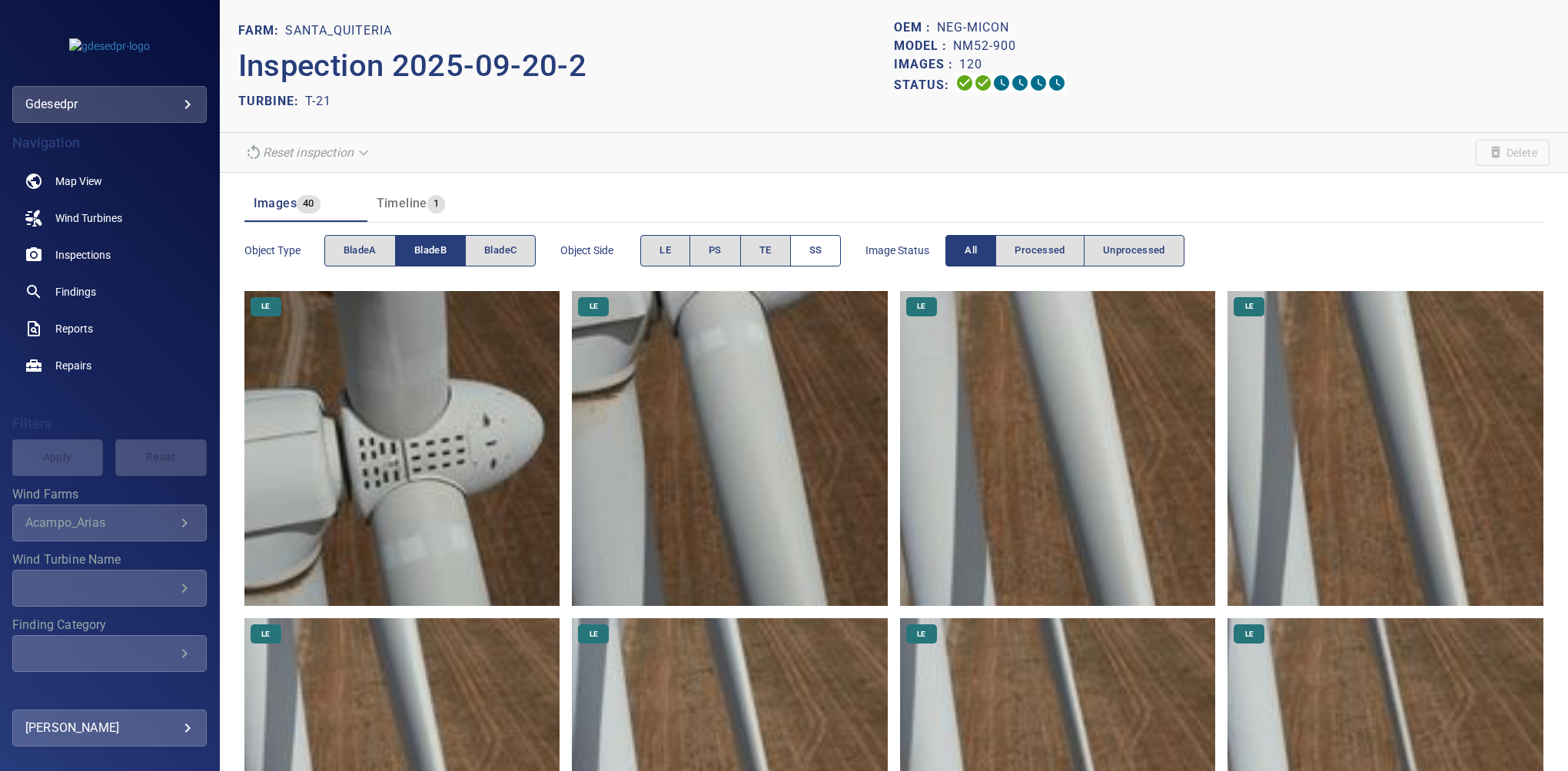
click at [812, 243] on span "SS" at bounding box center [816, 251] width 13 height 18
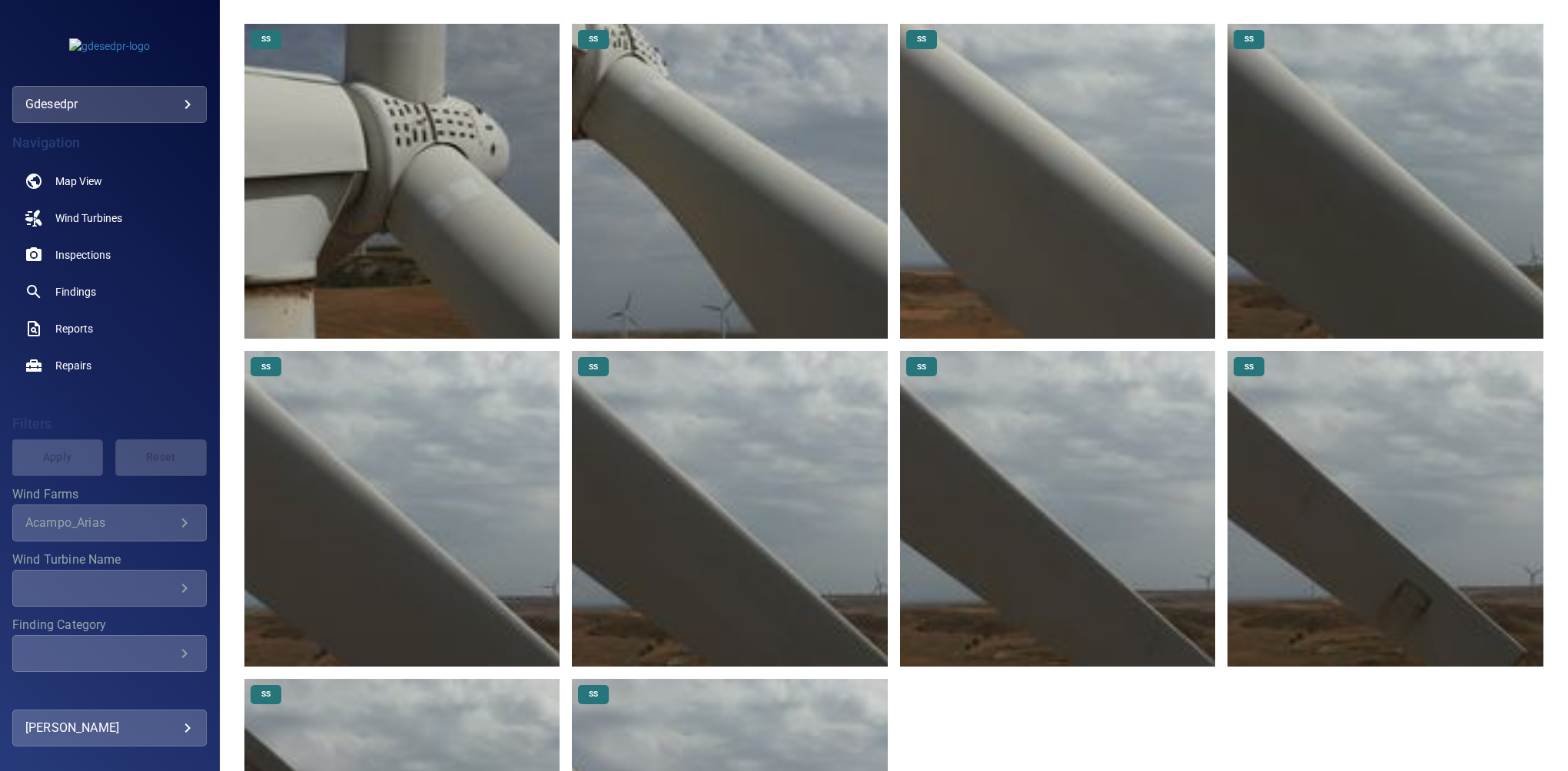
scroll to position [281, 0]
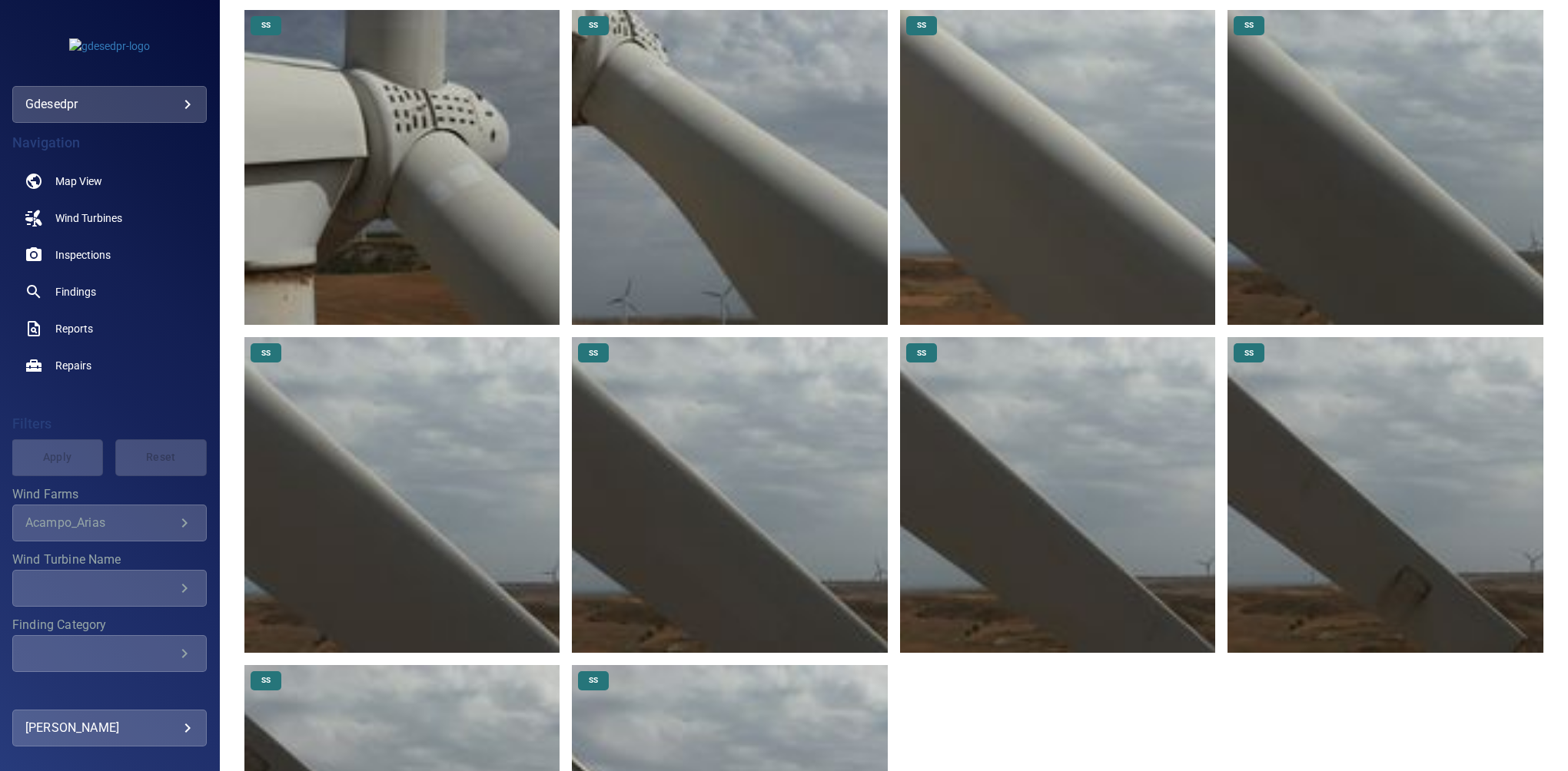
click at [1442, 672] on div "SS SS SS SS SS SS SS SS SS SS" at bounding box center [894, 496] width 1299 height 971
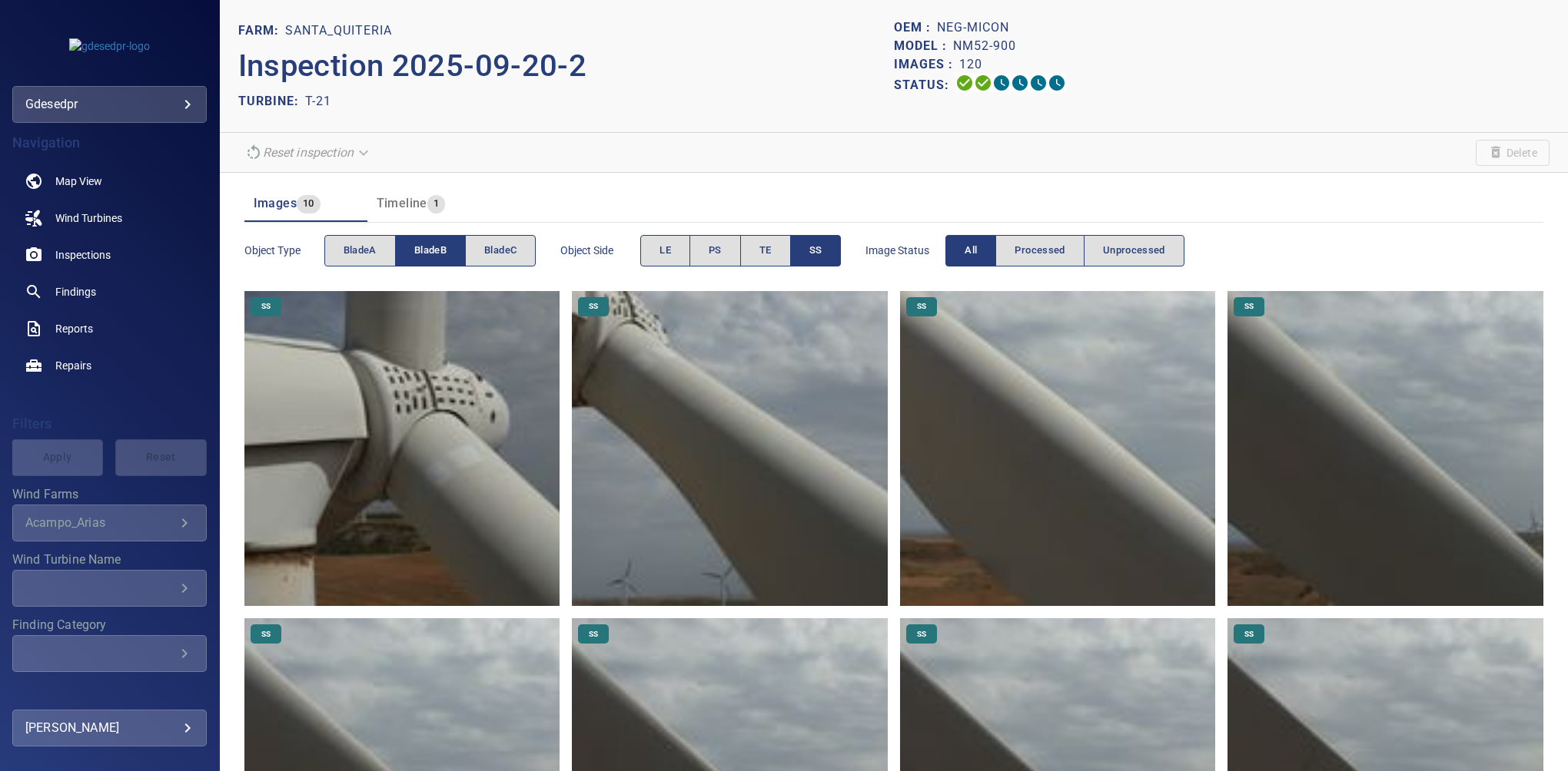
click at [452, 245] on button "bladeB" at bounding box center [430, 250] width 71 height 31
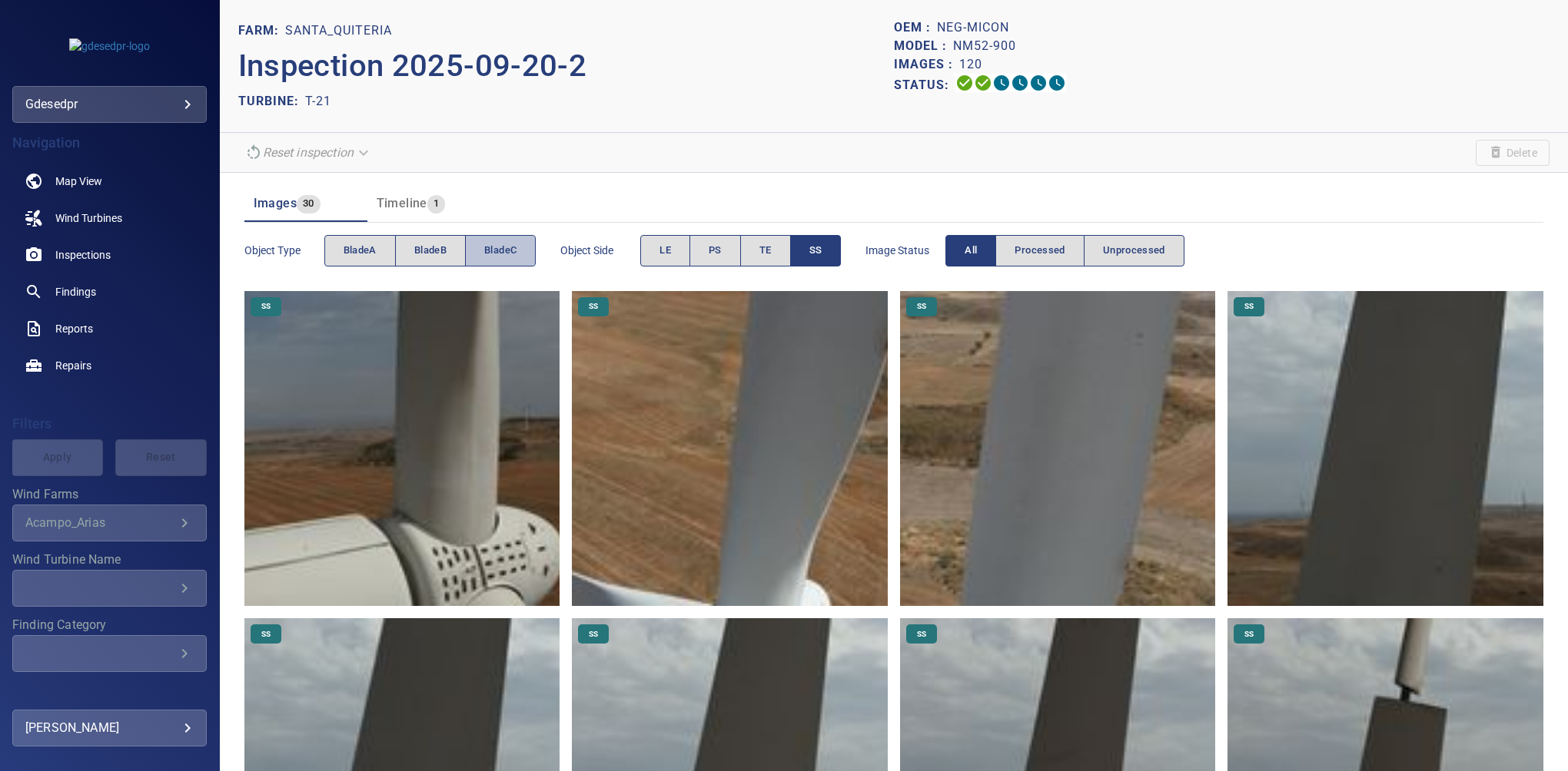
click at [488, 247] on button "bladeC" at bounding box center [500, 250] width 71 height 31
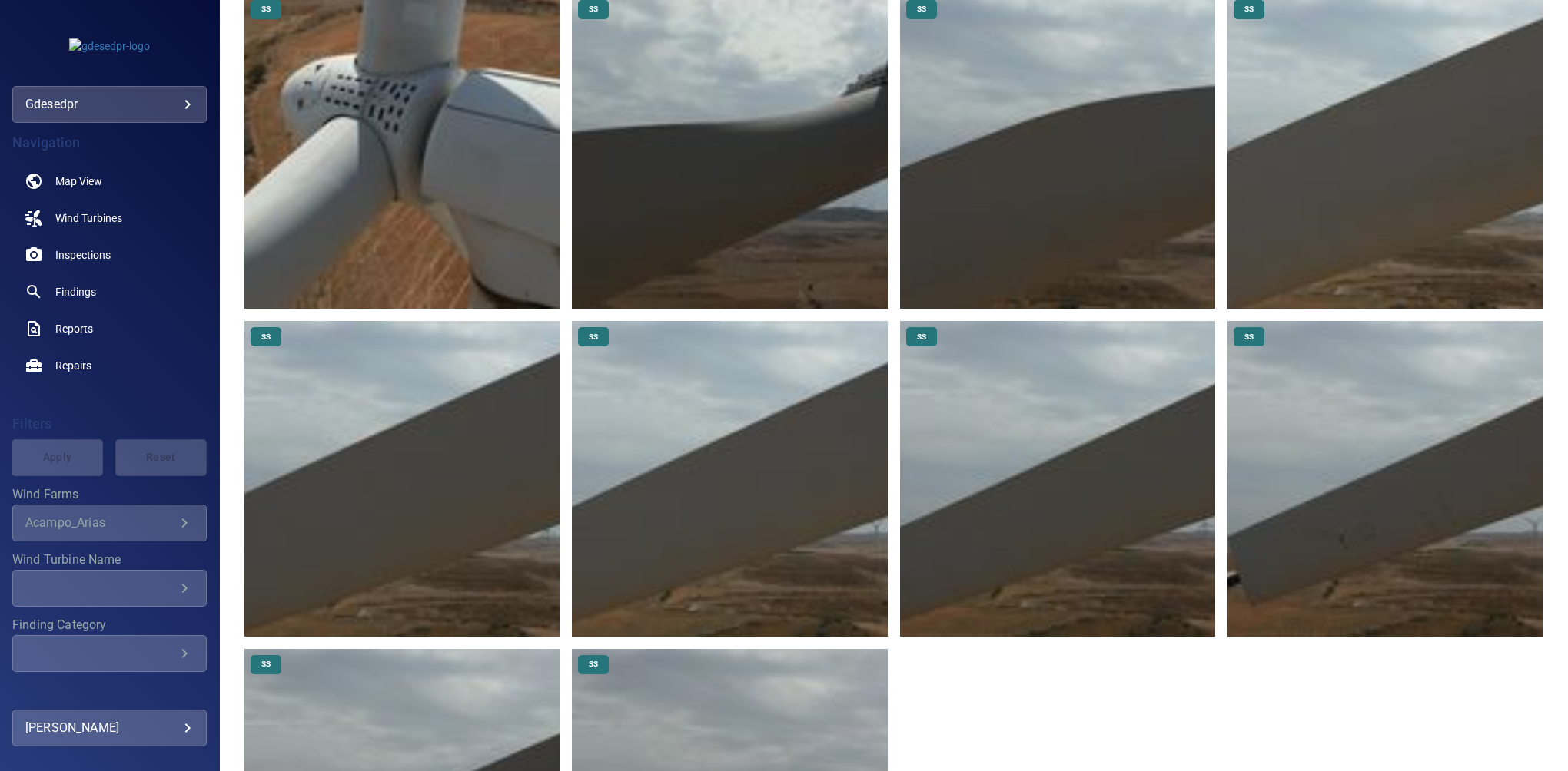
scroll to position [293, 0]
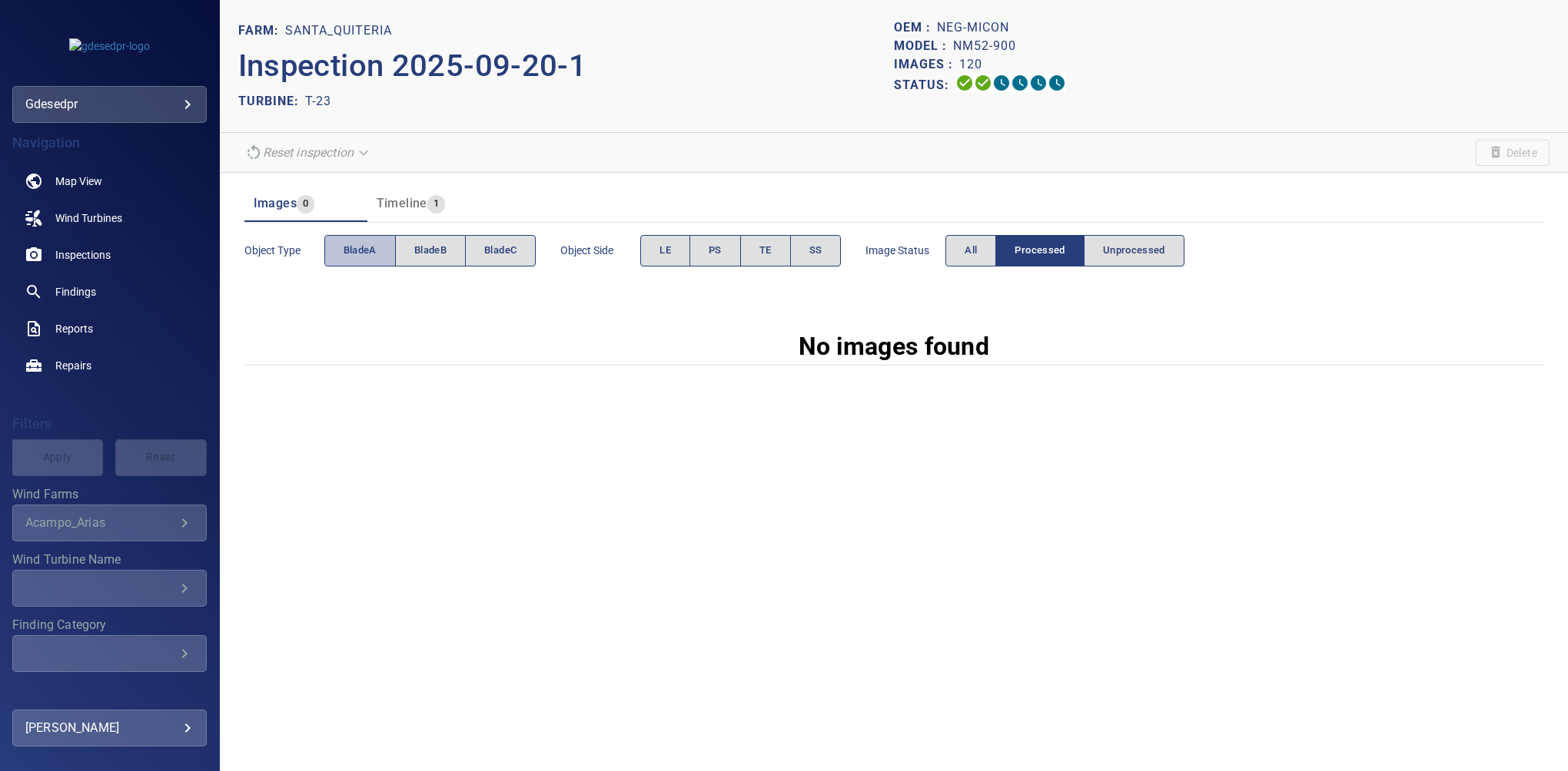
click at [336, 247] on button "bladeA" at bounding box center [360, 250] width 72 height 31
click at [648, 243] on button "LE" at bounding box center [665, 250] width 50 height 31
click at [982, 248] on button "All" at bounding box center [971, 250] width 51 height 31
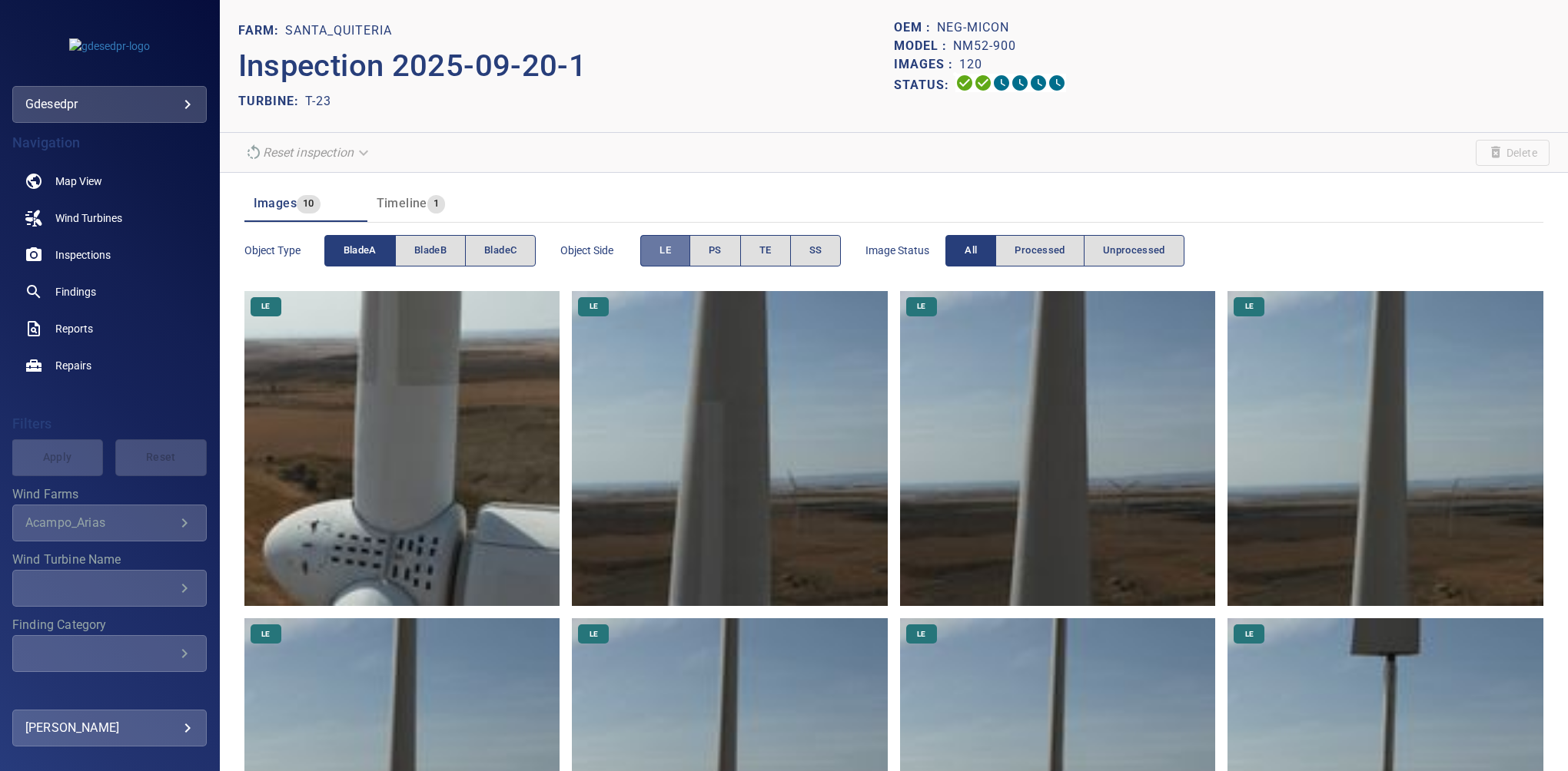
click at [668, 255] on span "LE" at bounding box center [665, 251] width 11 height 18
click at [821, 251] on span "SS" at bounding box center [816, 251] width 13 height 18
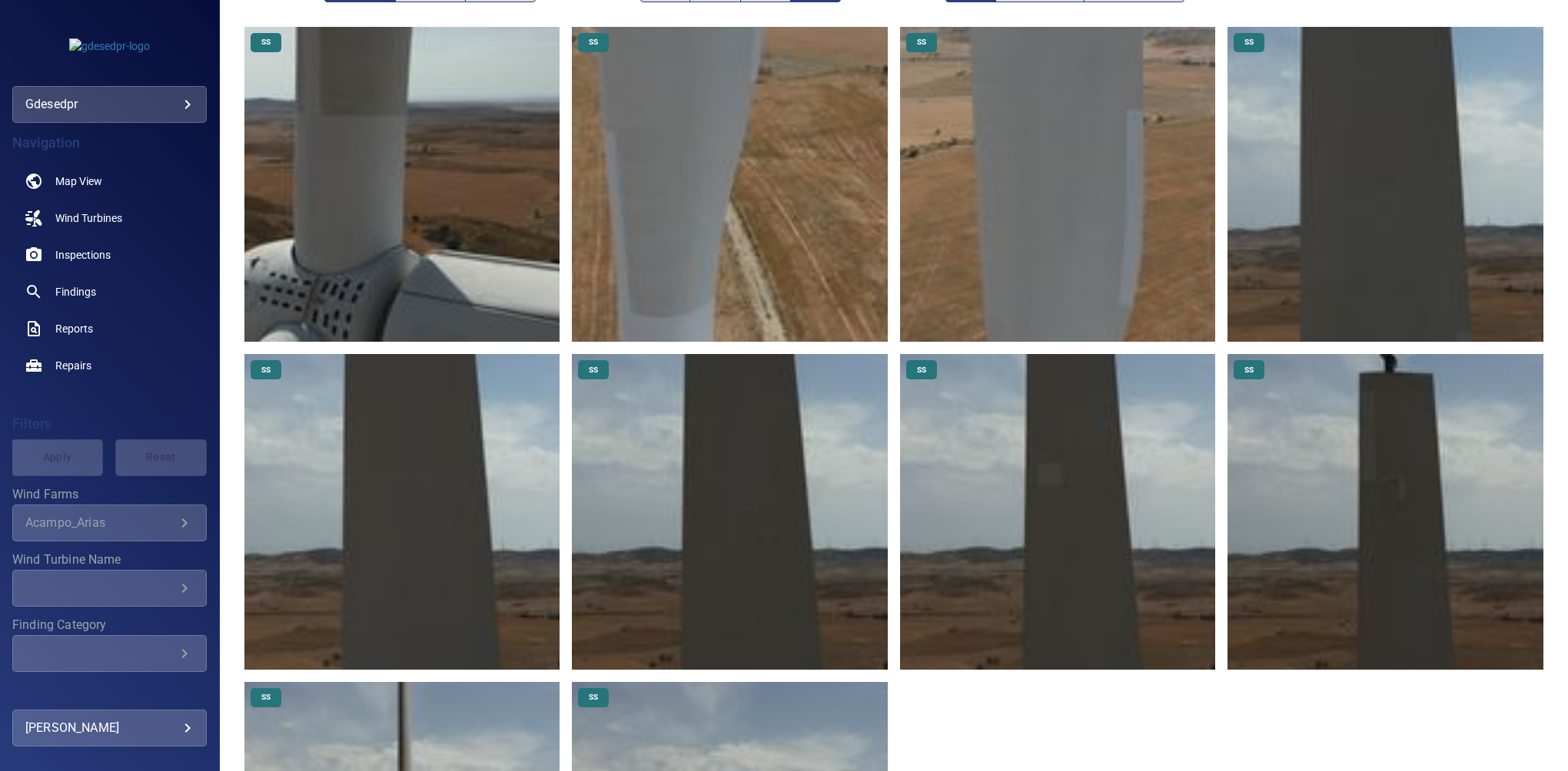
scroll to position [258, 0]
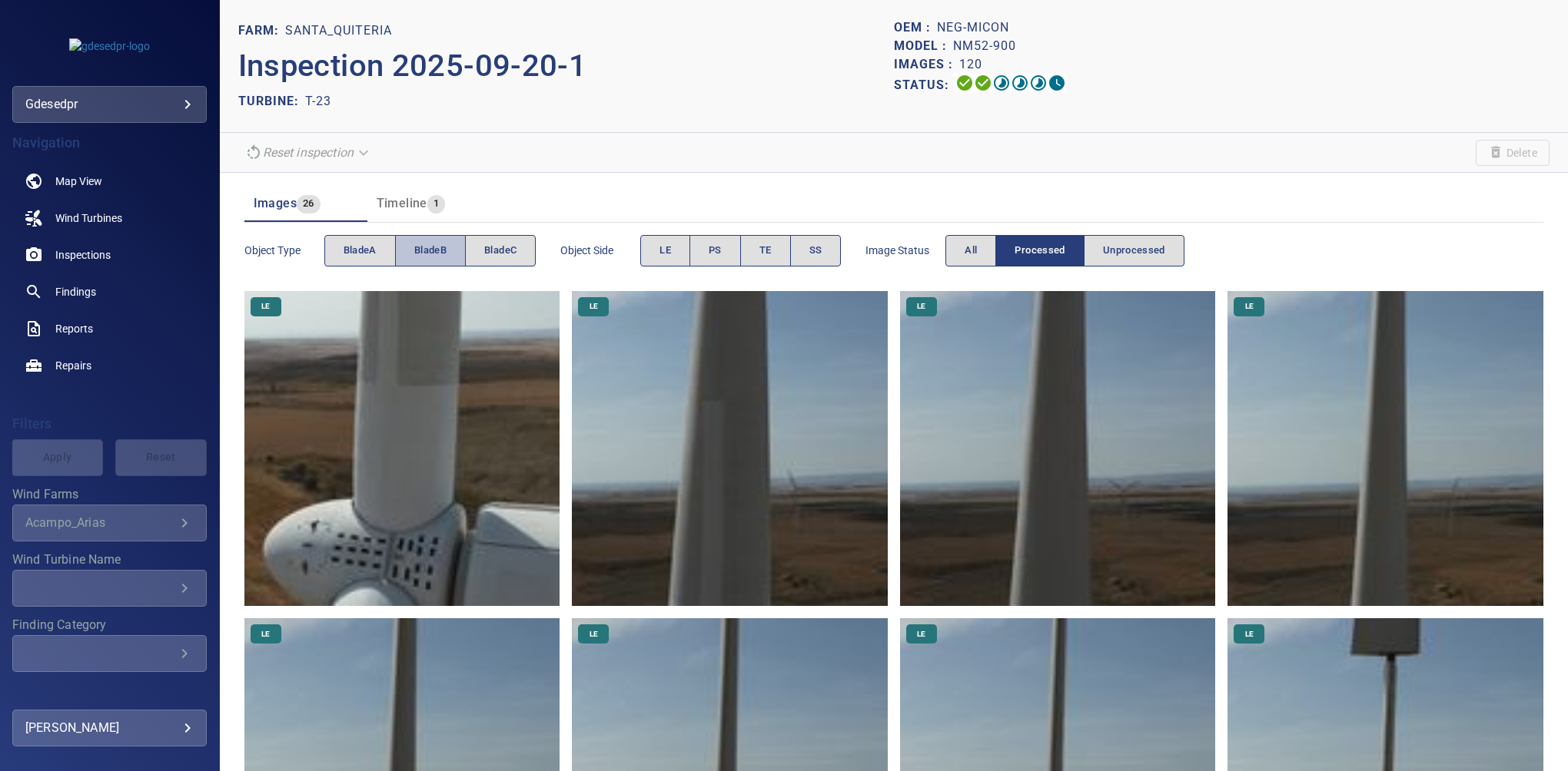
click at [418, 243] on span "bladeB" at bounding box center [430, 251] width 32 height 18
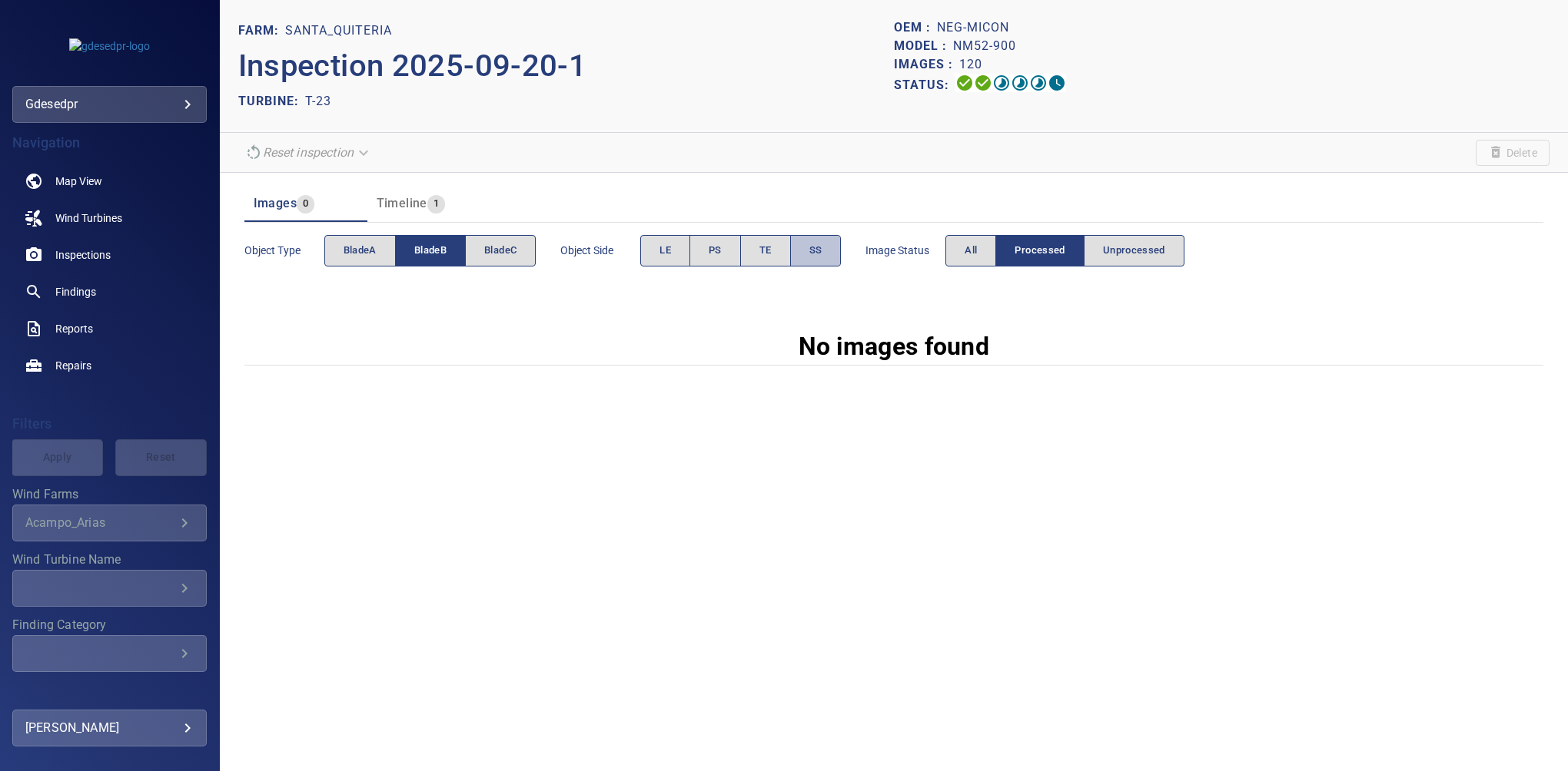
click at [807, 251] on button "SS" at bounding box center [816, 250] width 52 height 31
click at [958, 251] on button "All" at bounding box center [971, 250] width 51 height 31
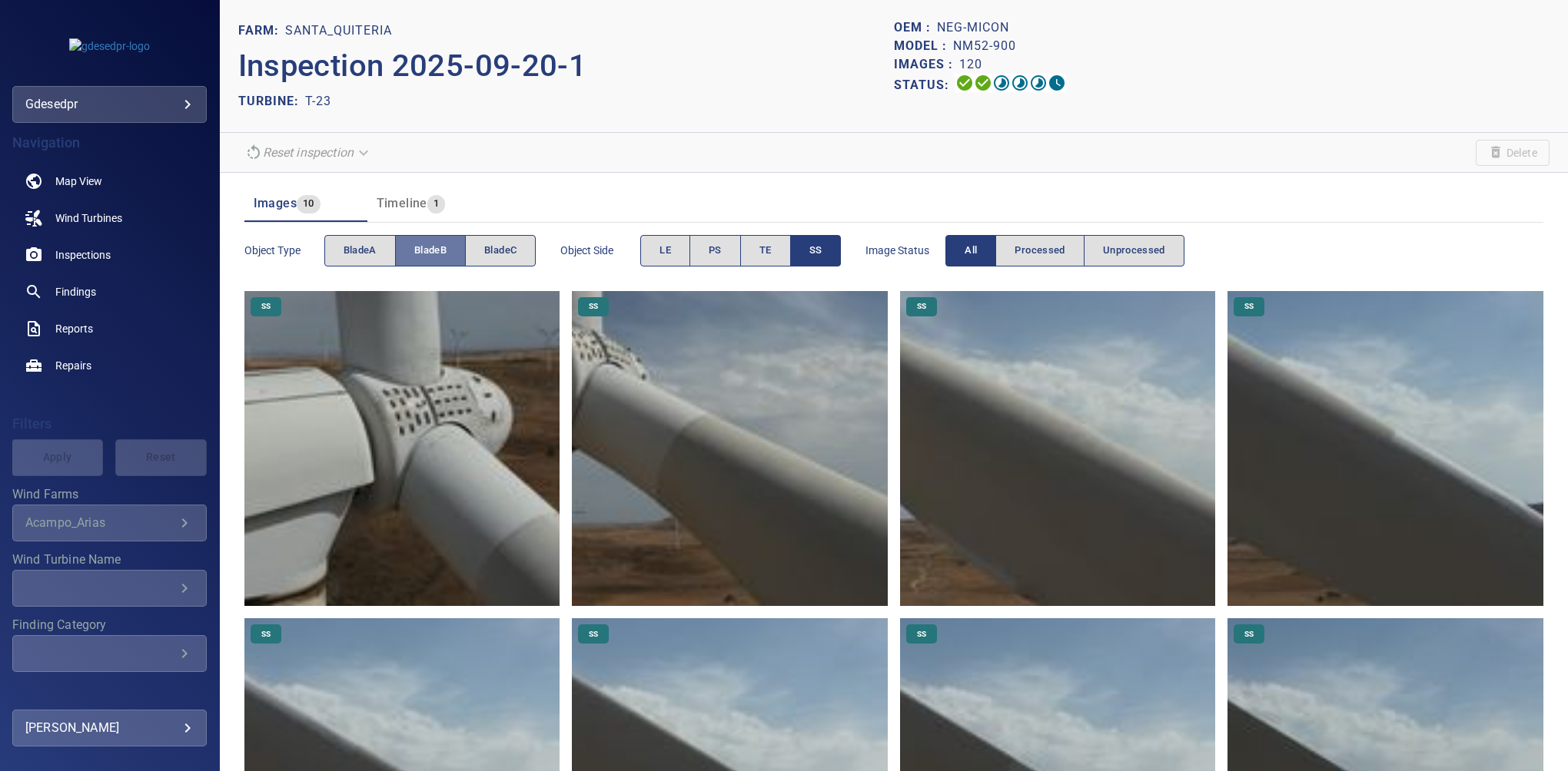
click at [446, 253] on button "bladeB" at bounding box center [430, 250] width 71 height 31
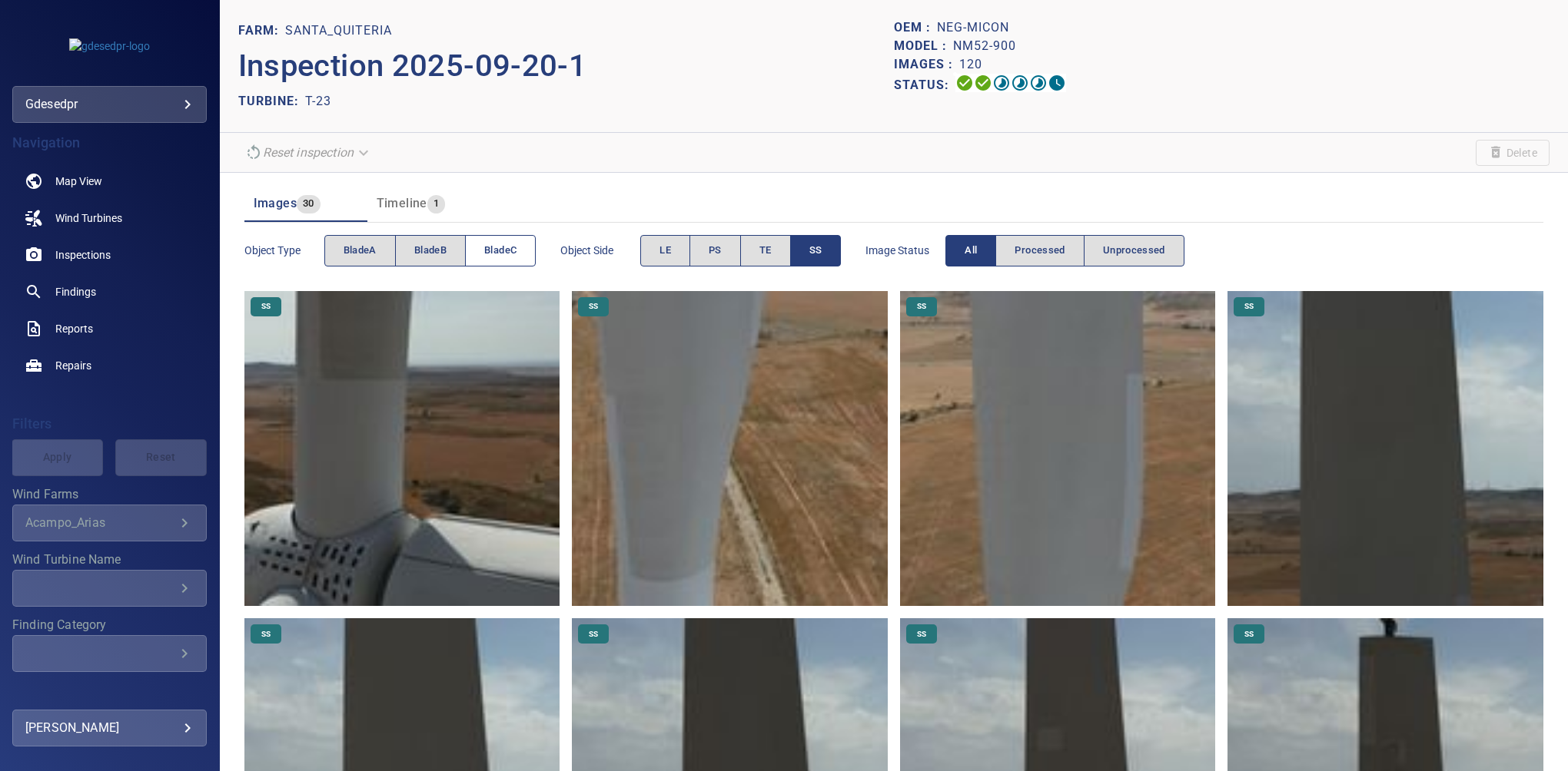
click at [518, 239] on button "bladeC" at bounding box center [500, 250] width 71 height 31
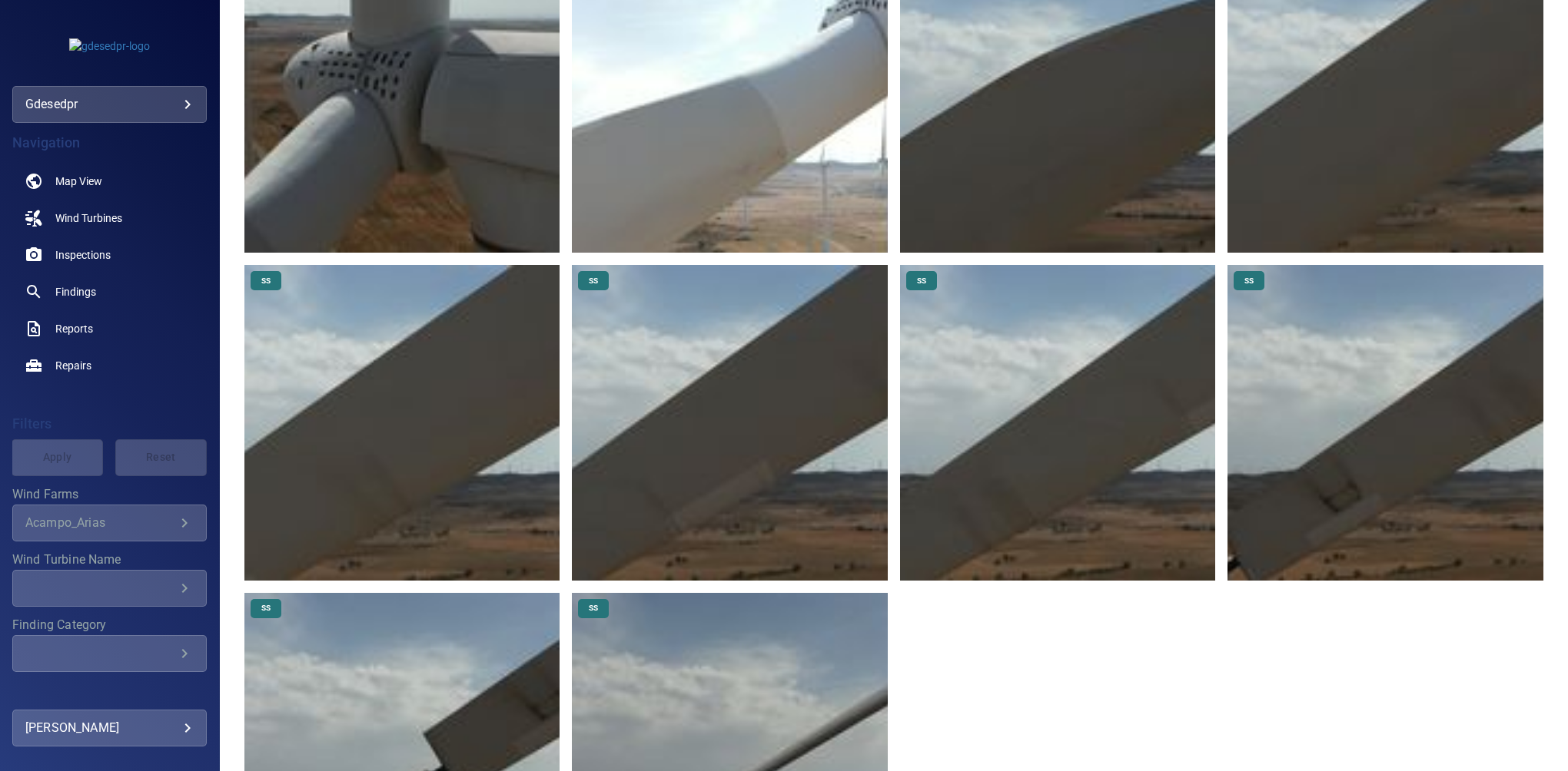
scroll to position [311, 0]
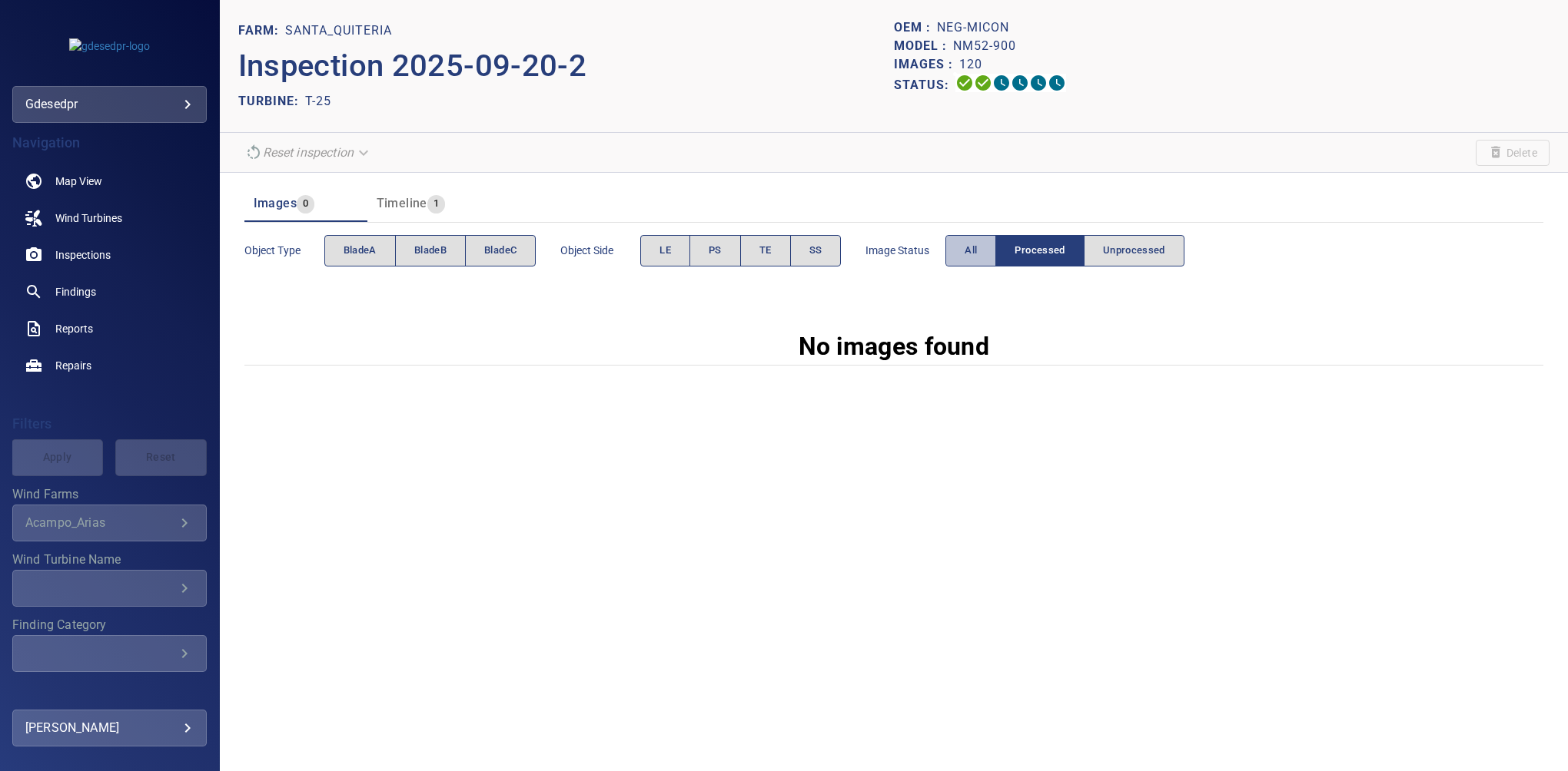
click at [956, 247] on button "All" at bounding box center [971, 250] width 51 height 31
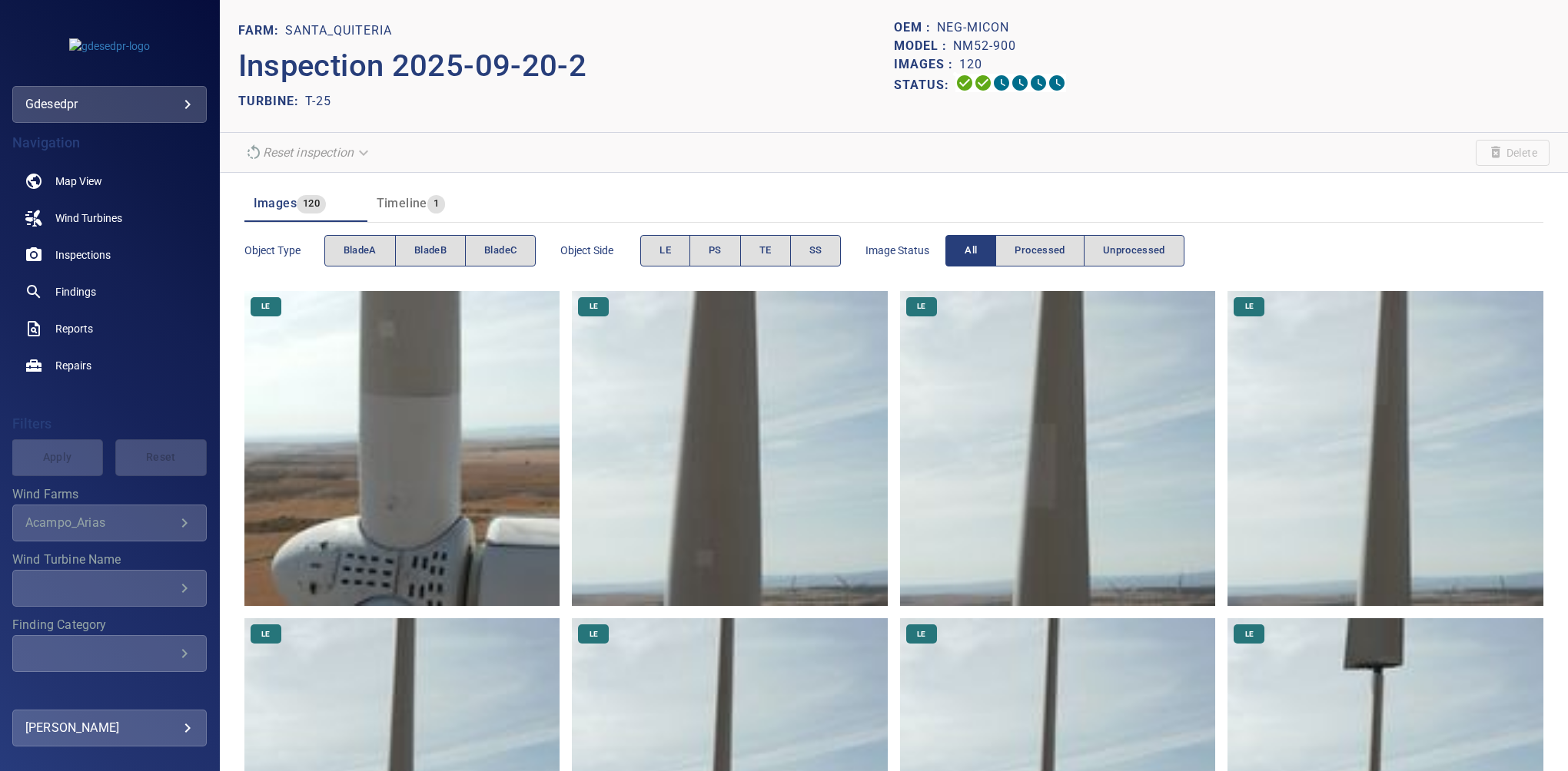
click at [1508, 92] on div "Status:" at bounding box center [1221, 85] width 655 height 23
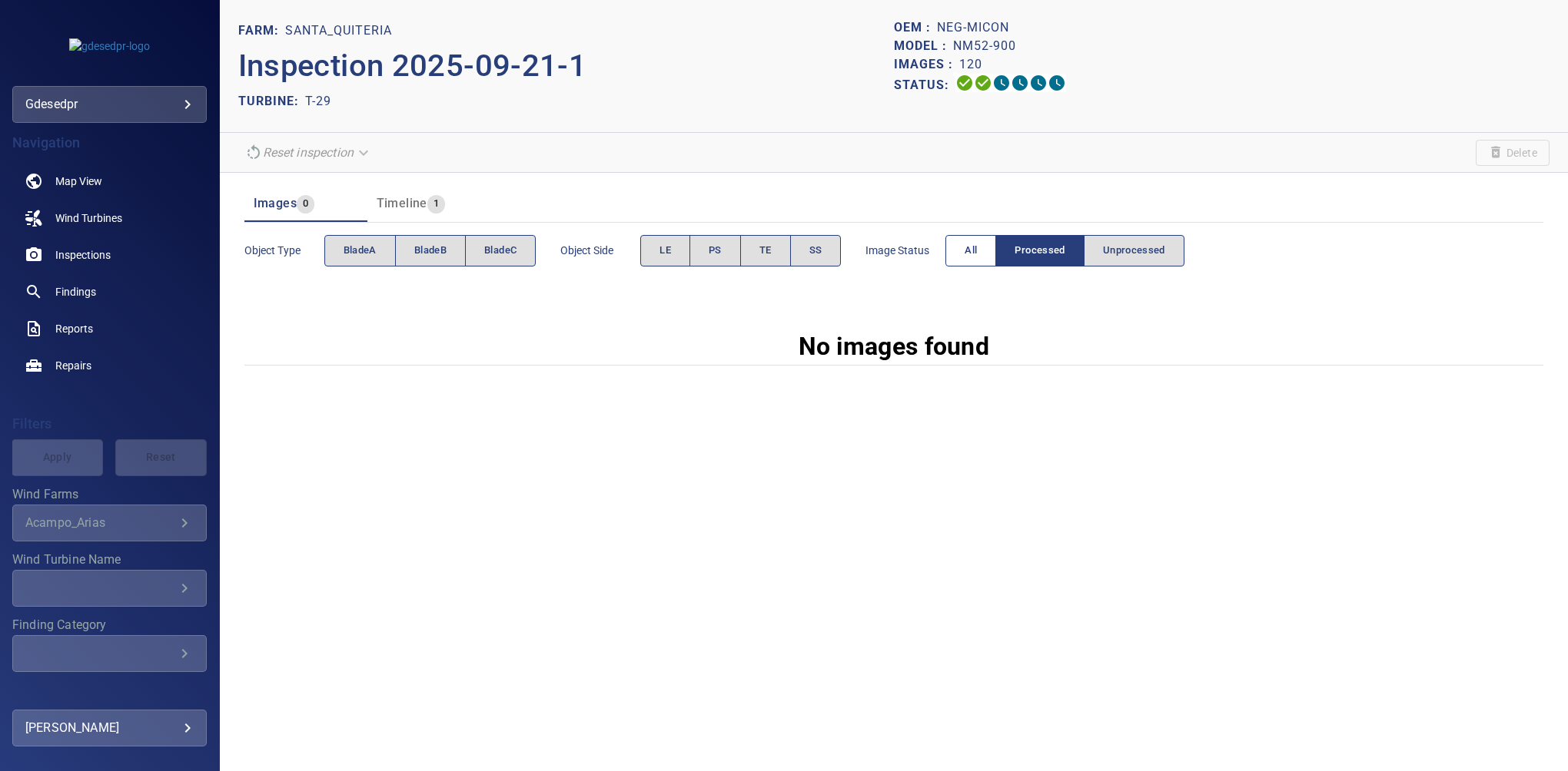
click at [957, 255] on button "All" at bounding box center [971, 250] width 51 height 31
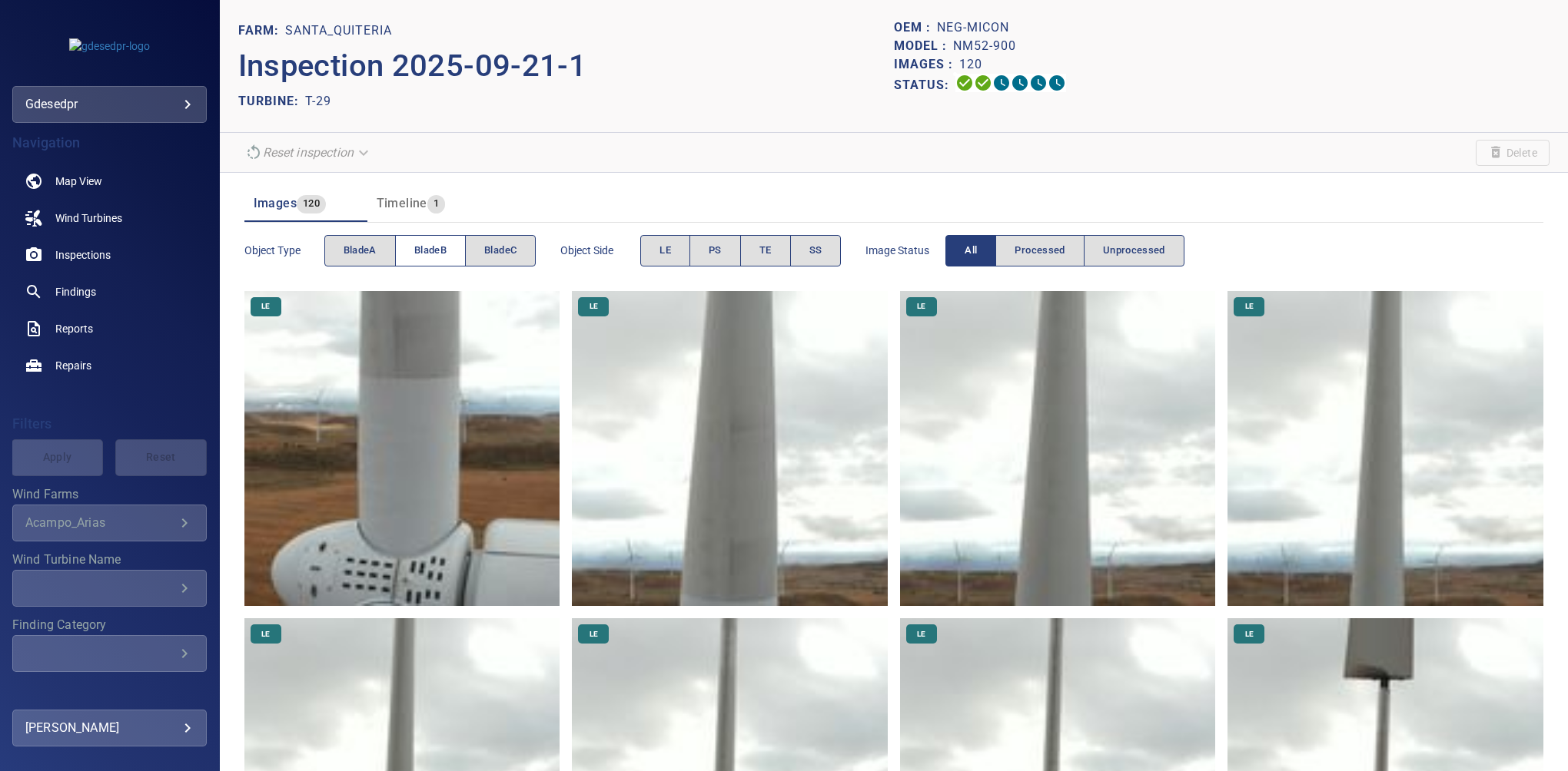
click at [426, 255] on span "bladeB" at bounding box center [430, 251] width 32 height 18
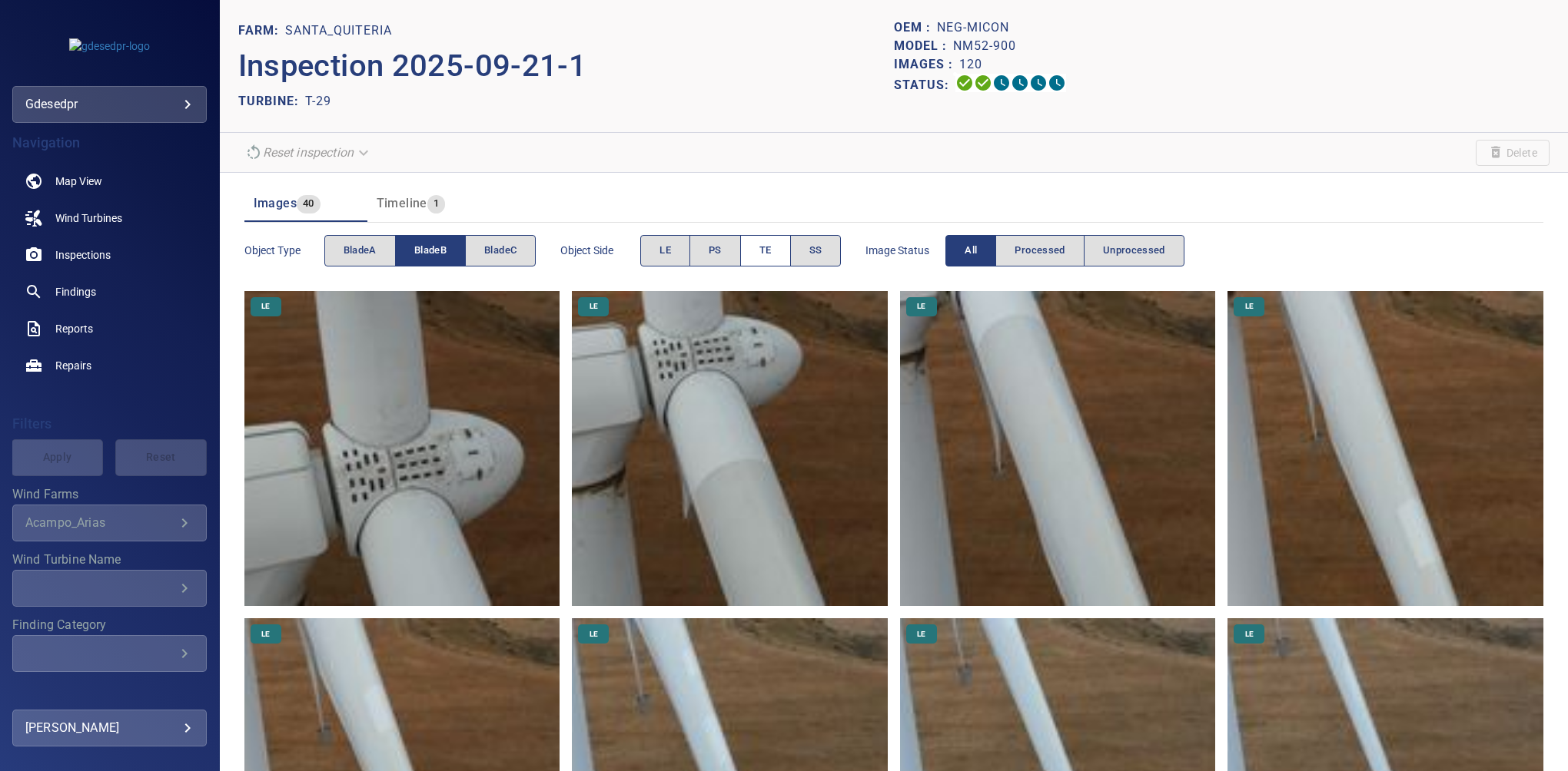
click at [763, 247] on span "TE" at bounding box center [765, 251] width 12 height 18
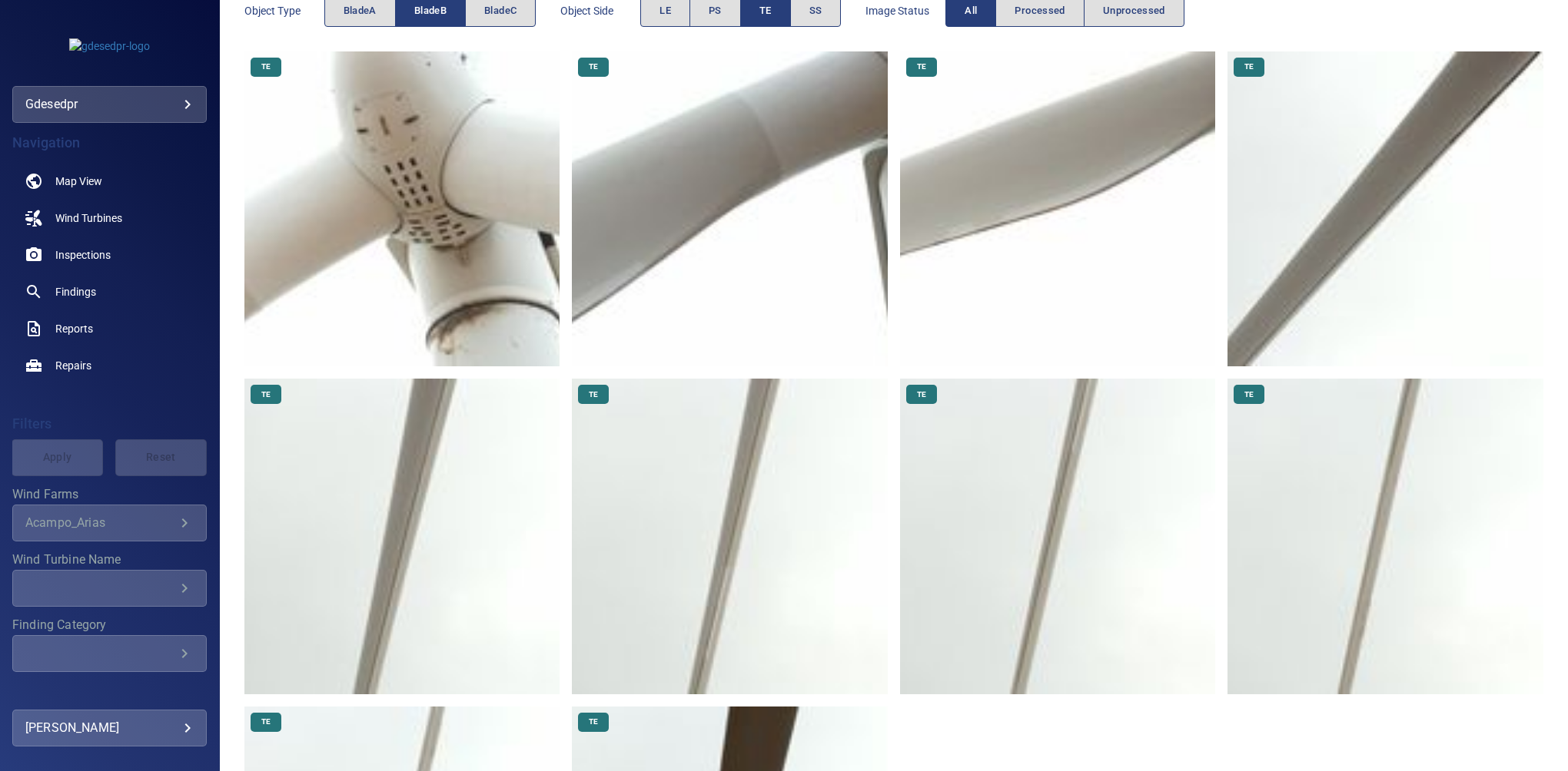
scroll to position [507, 0]
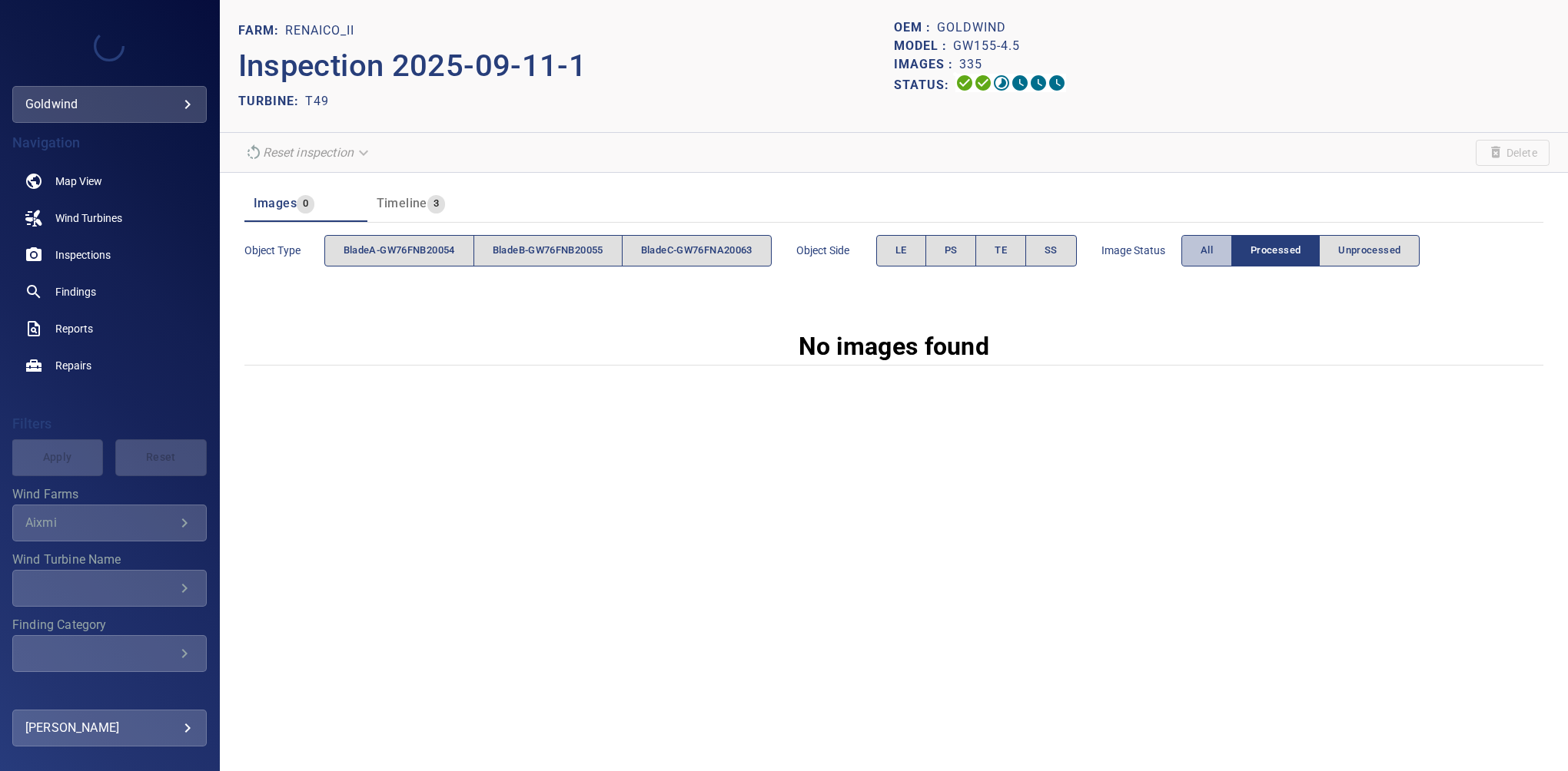
click at [1227, 253] on button "All" at bounding box center [1207, 250] width 51 height 31
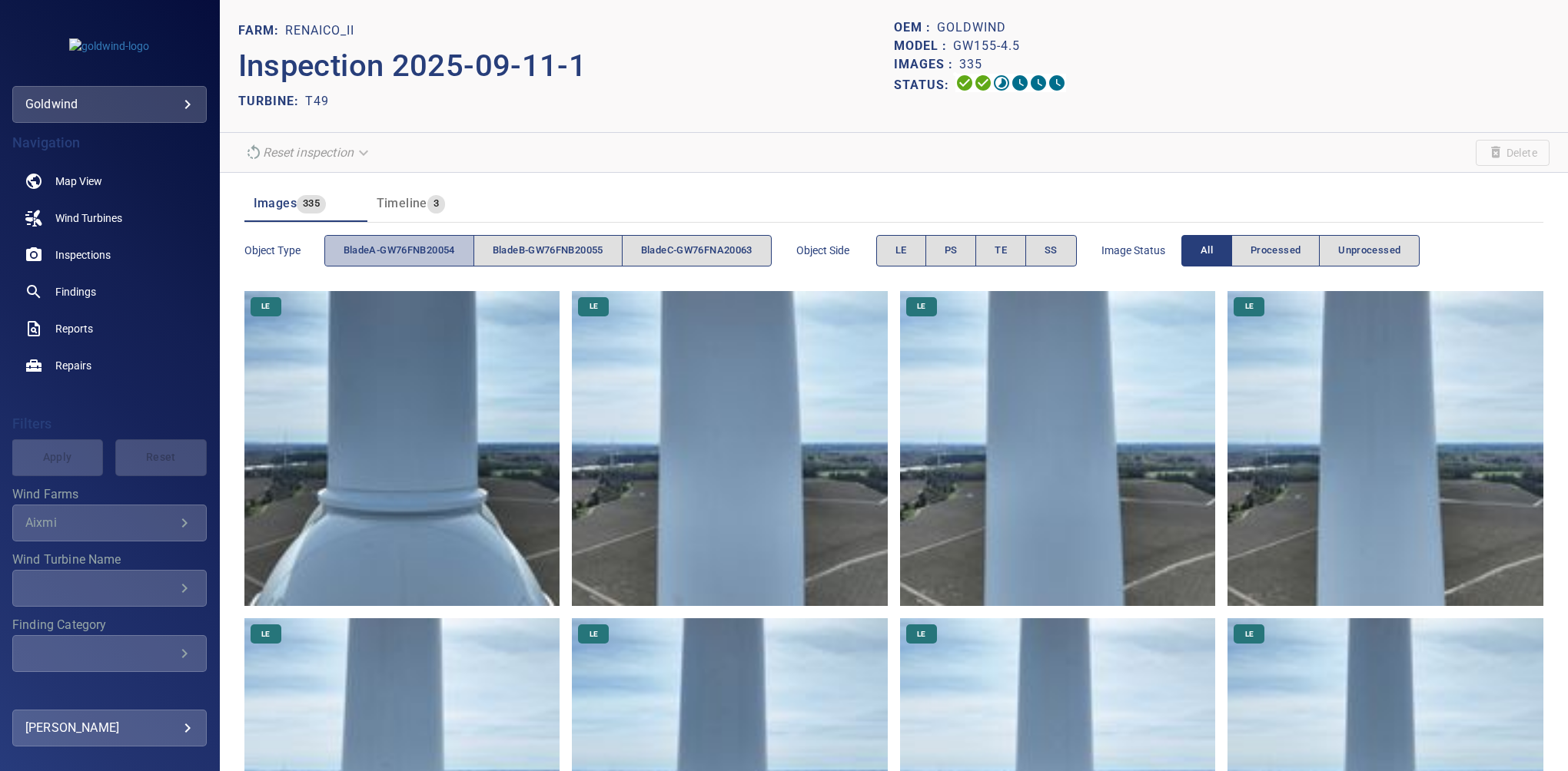
click at [452, 253] on span "bladeA-GW76FNB20054" at bounding box center [399, 251] width 111 height 18
click at [971, 247] on button "PS" at bounding box center [951, 250] width 52 height 31
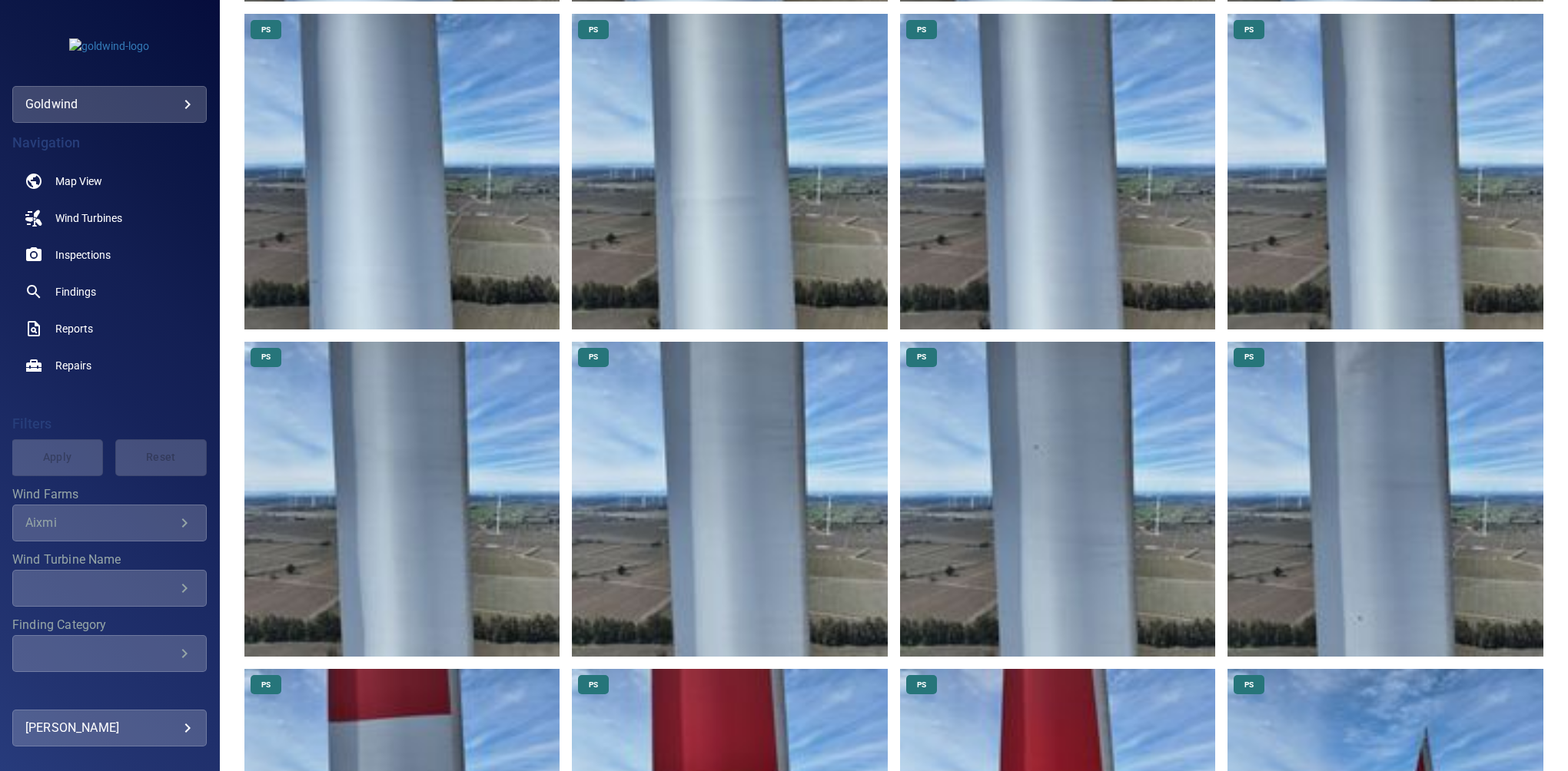
scroll to position [2143, 0]
